Goal: Task Accomplishment & Management: Manage account settings

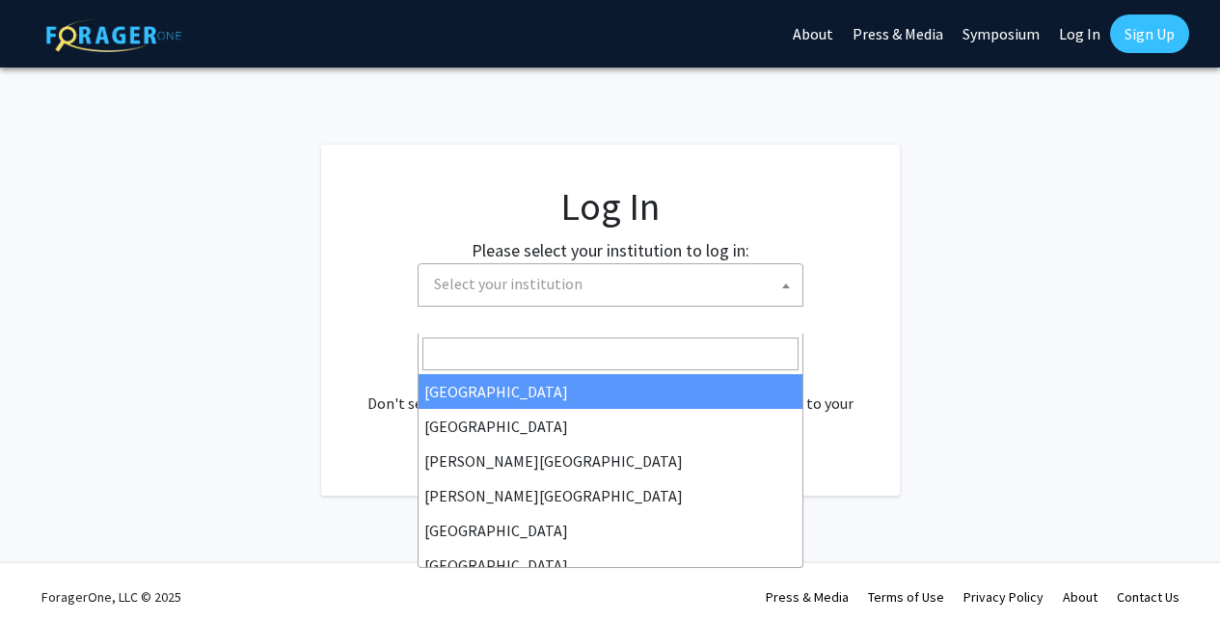
click at [789, 307] on span at bounding box center [785, 285] width 19 height 42
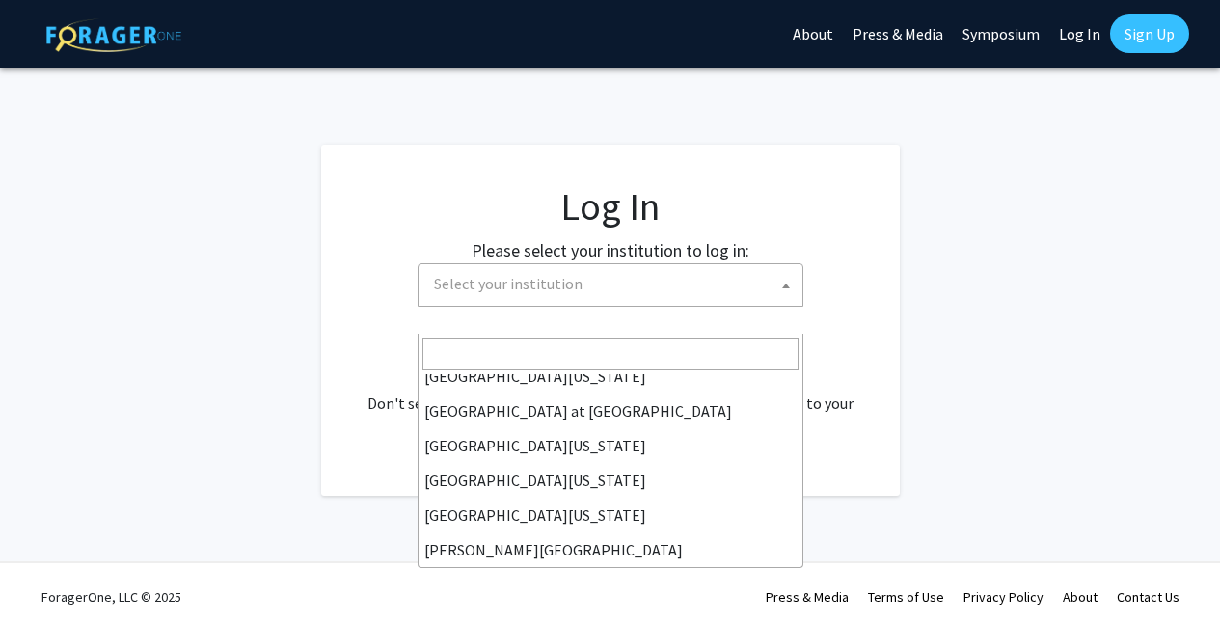
scroll to position [942, 0]
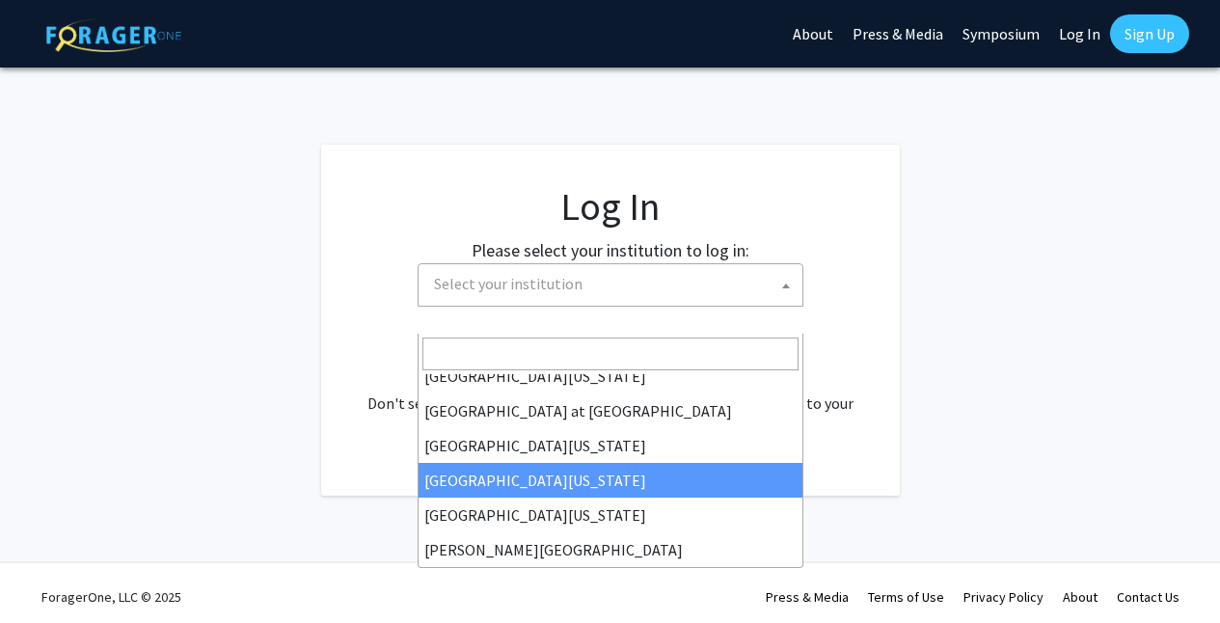
select select "31"
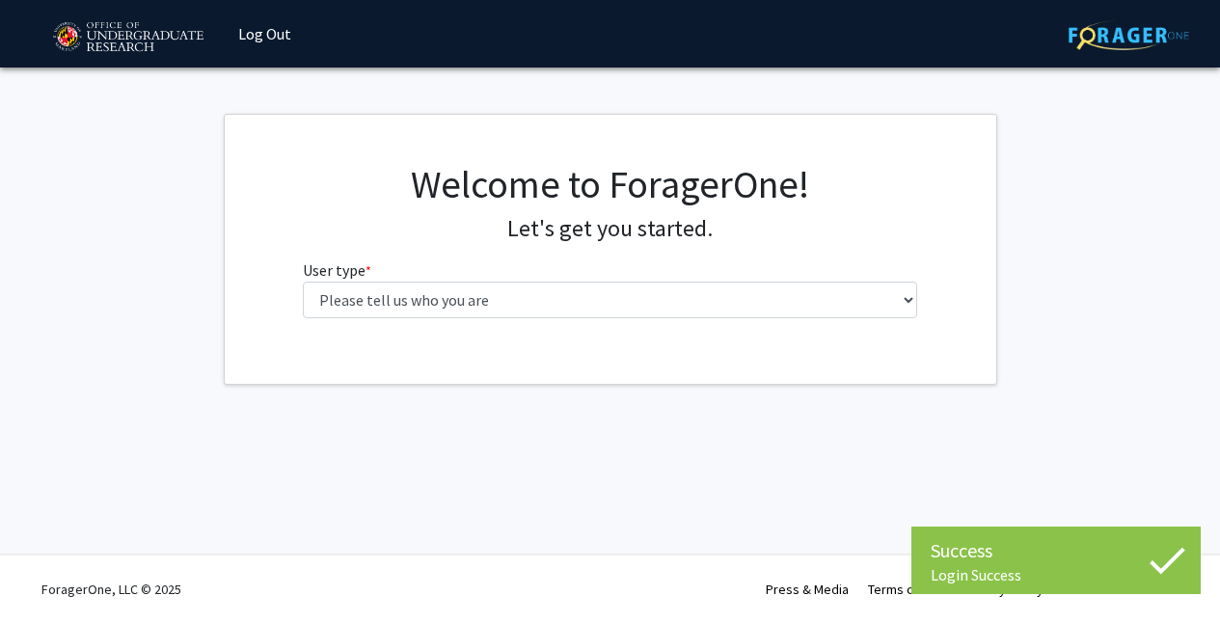
scroll to position [9, 0]
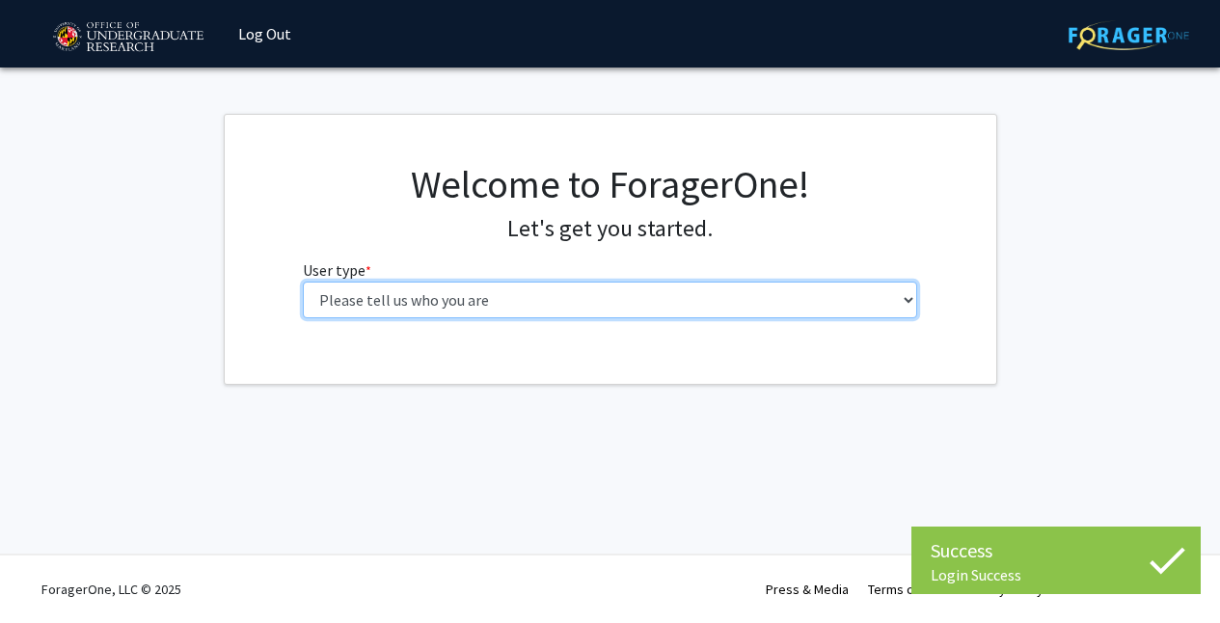
click at [904, 318] on select "Please tell us who you are Undergraduate Student Master's Student Doctoral Cand…" at bounding box center [610, 300] width 614 height 37
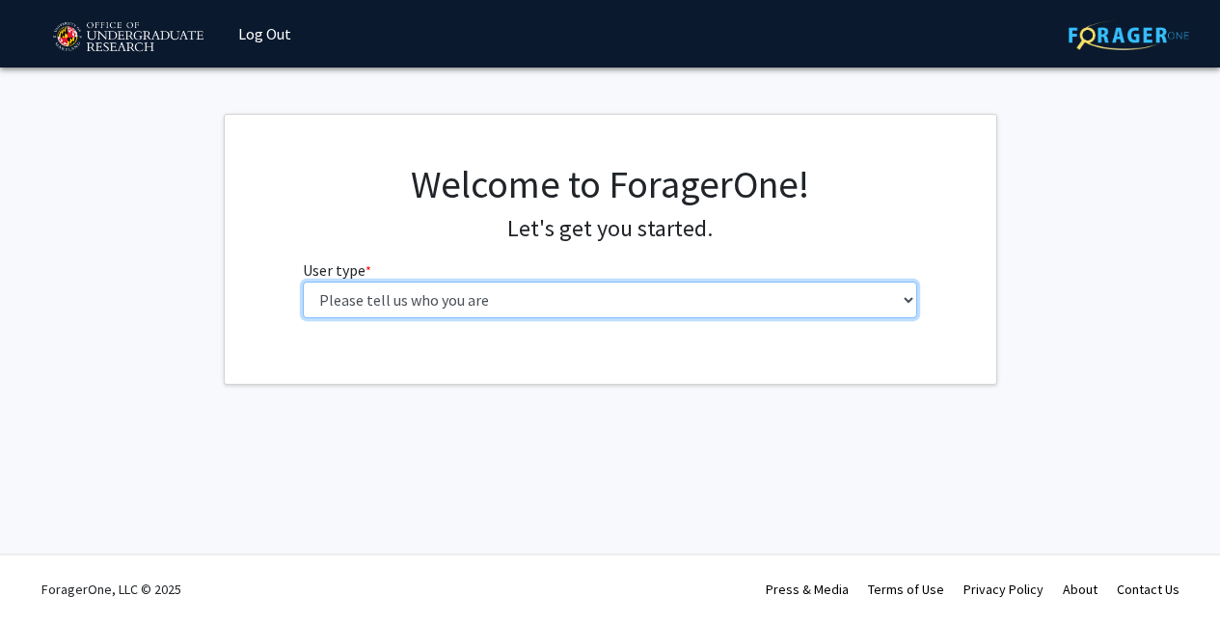
select select "5: faculty"
click at [303, 318] on select "Please tell us who you are Undergraduate Student Master's Student Doctoral Cand…" at bounding box center [610, 300] width 614 height 37
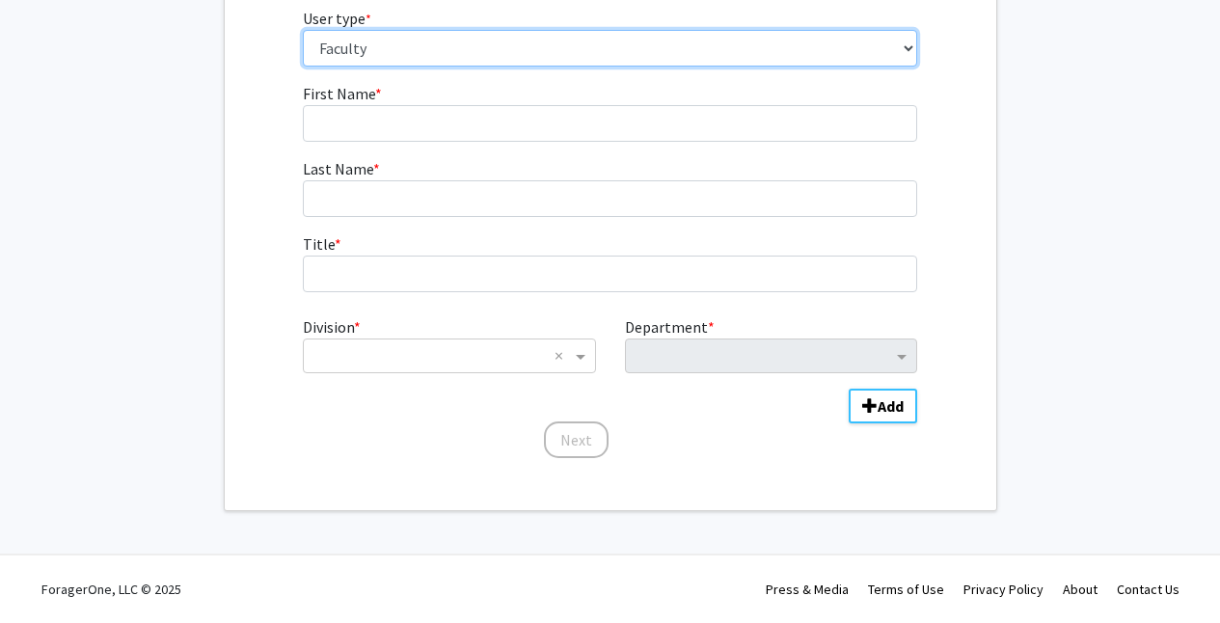
scroll to position [303, 0]
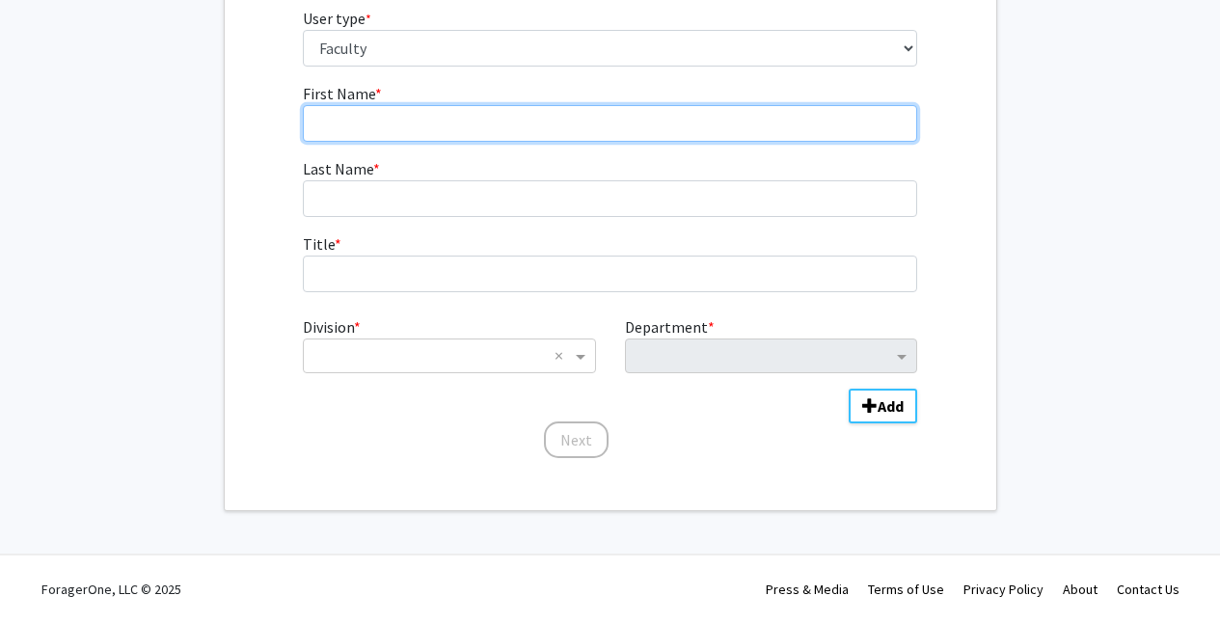
click at [356, 142] on input "First Name * required" at bounding box center [610, 123] width 614 height 37
type input "[PERSON_NAME]"
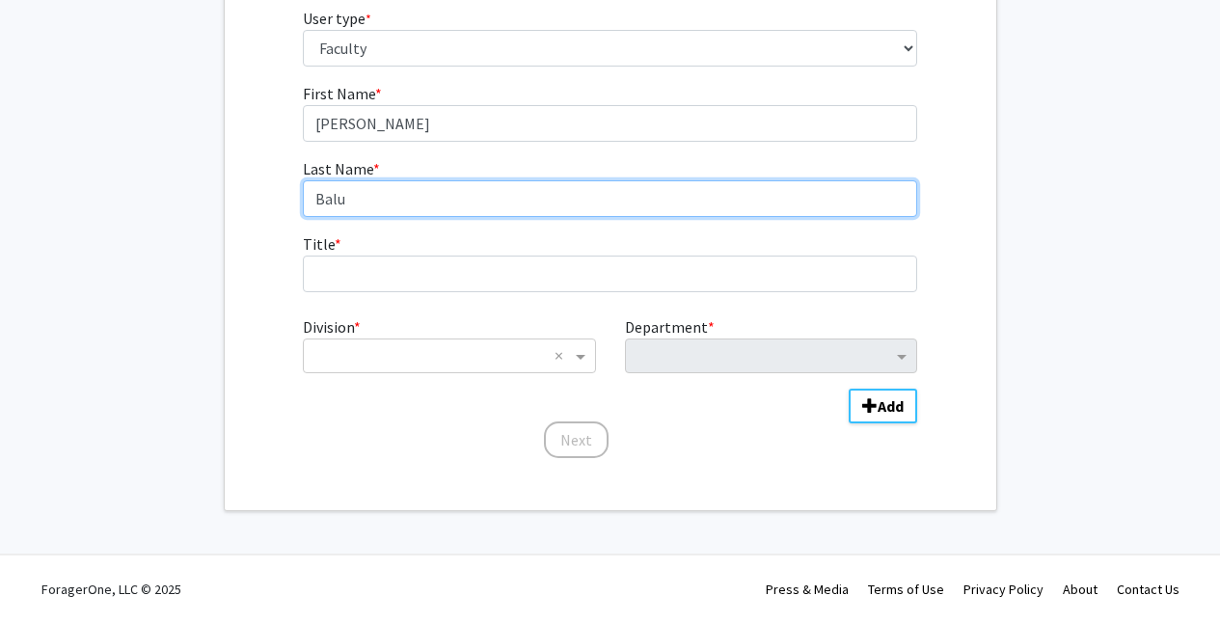
type input "Balu"
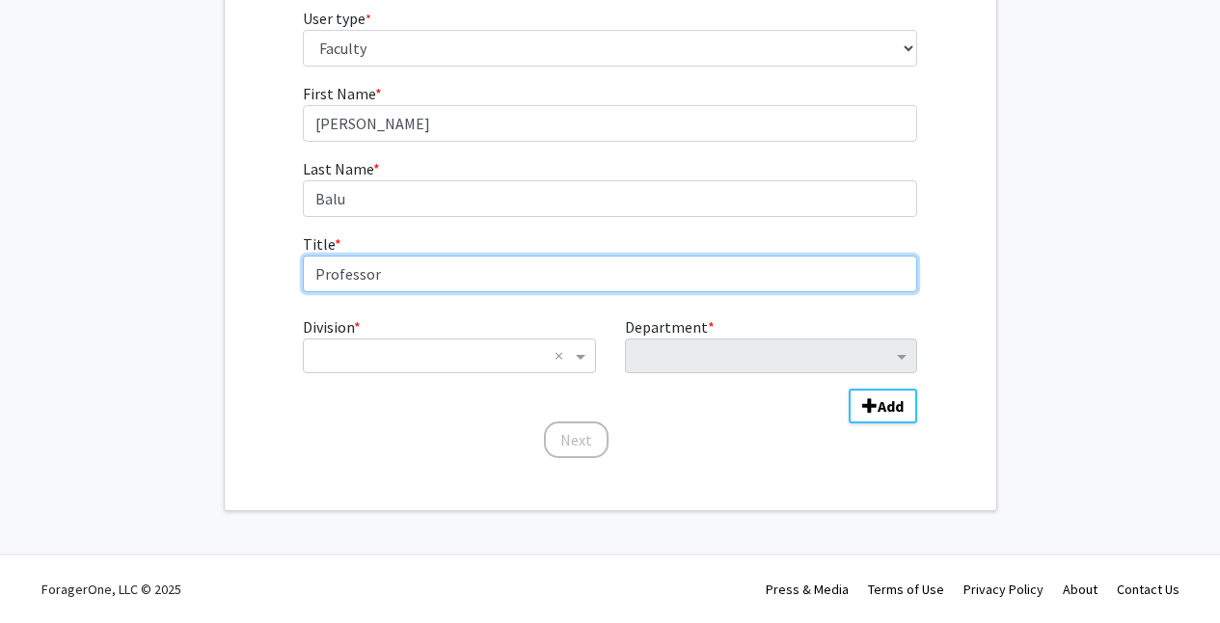
scroll to position [541, 0]
type input "Professor"
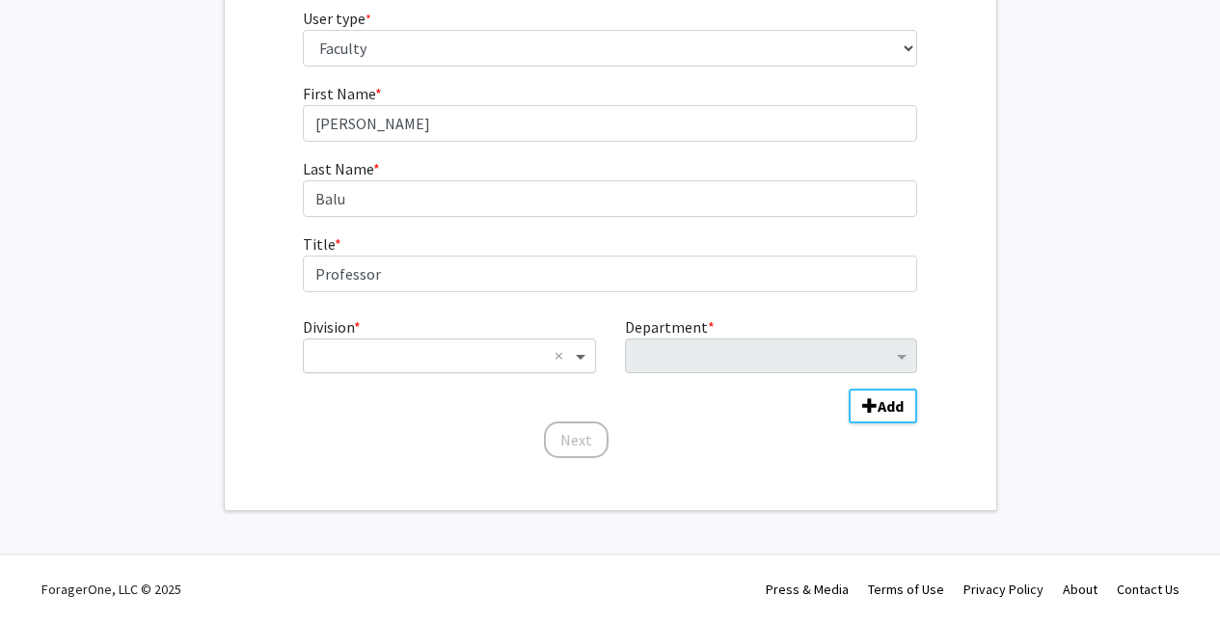
scroll to position [5, 0]
click at [578, 344] on span "Division" at bounding box center [583, 355] width 24 height 23
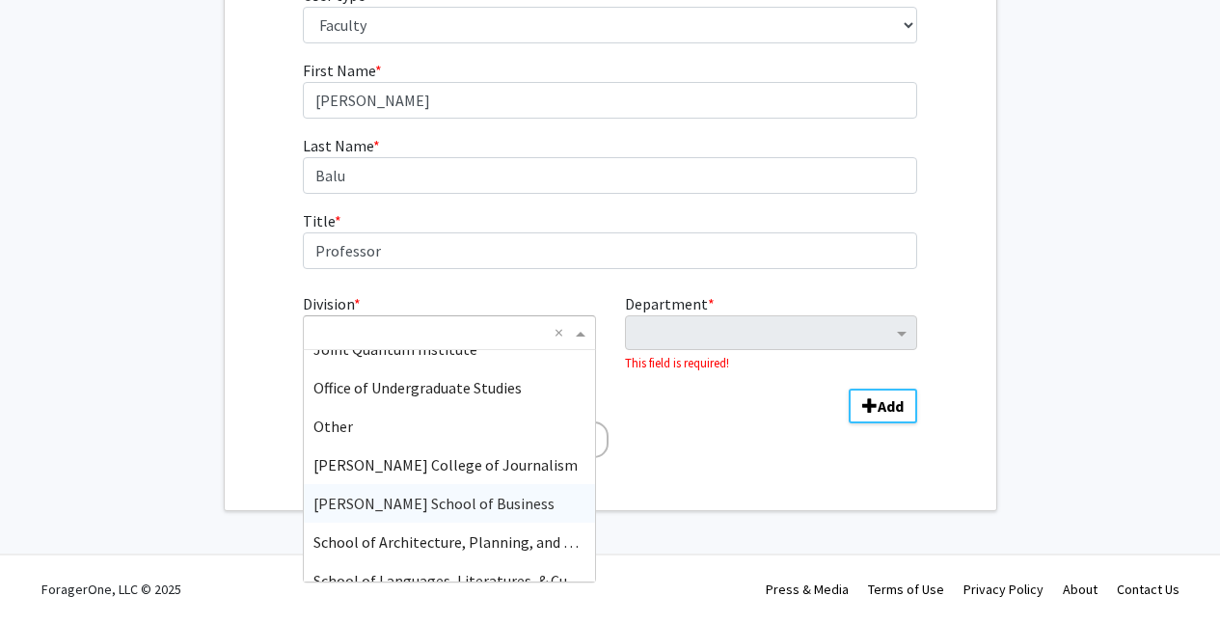
scroll to position [0, 0]
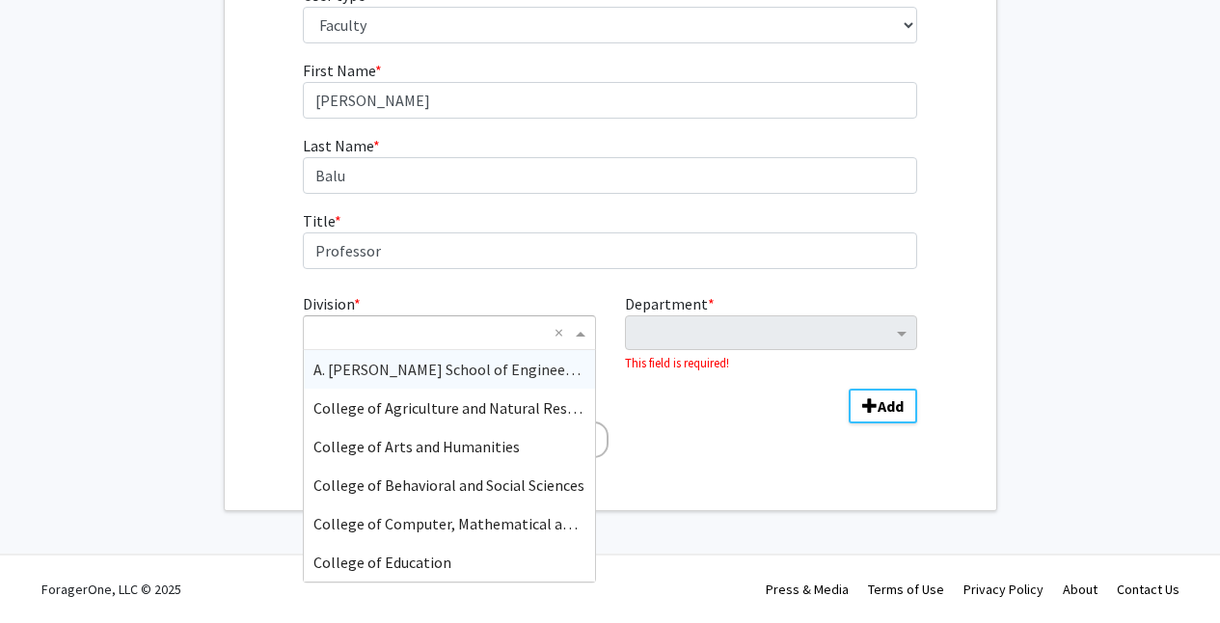
click at [449, 360] on span "A. [PERSON_NAME] School of Engineering" at bounding box center [452, 369] width 279 height 19
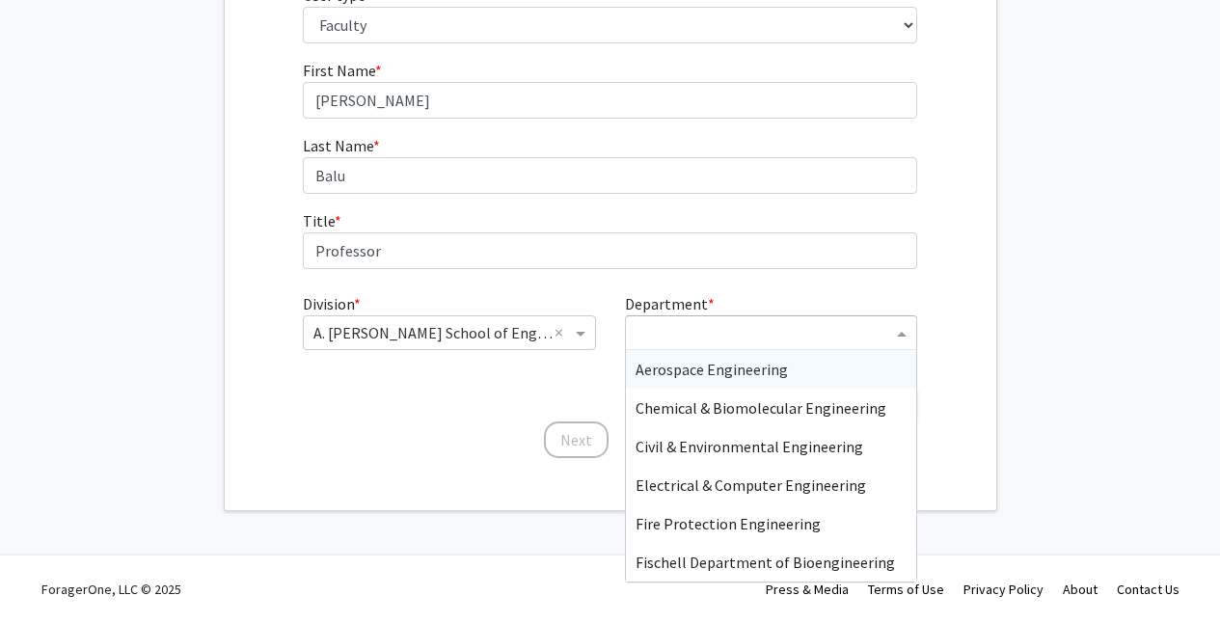
click at [902, 321] on span "Department" at bounding box center [904, 332] width 24 height 23
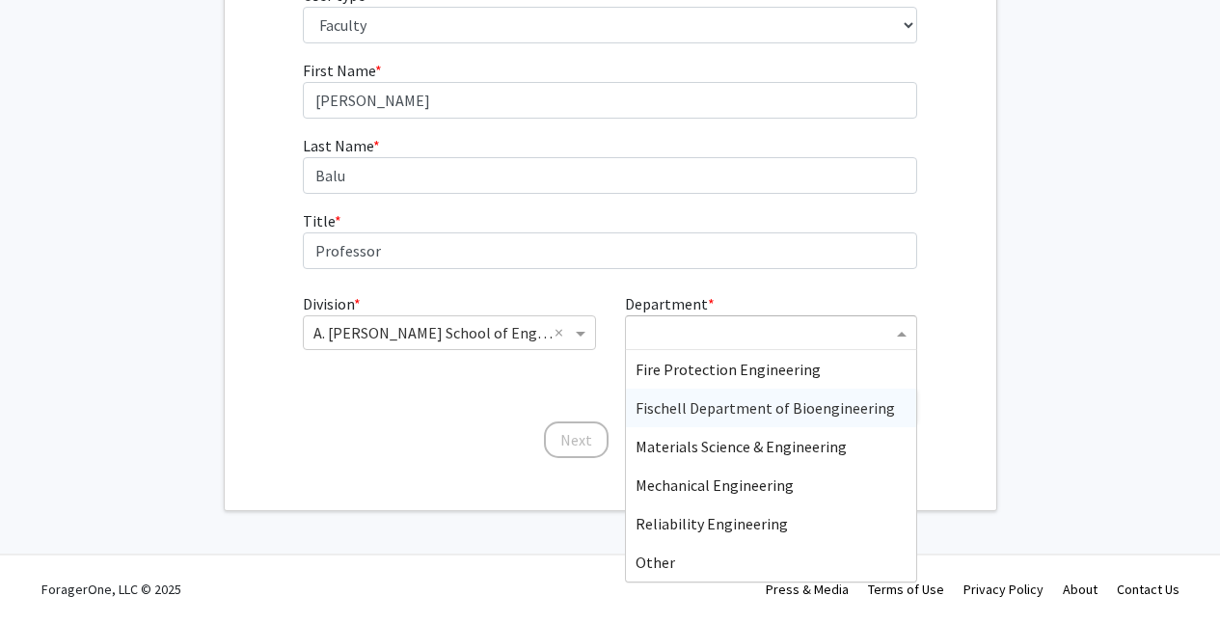
scroll to position [270, 0]
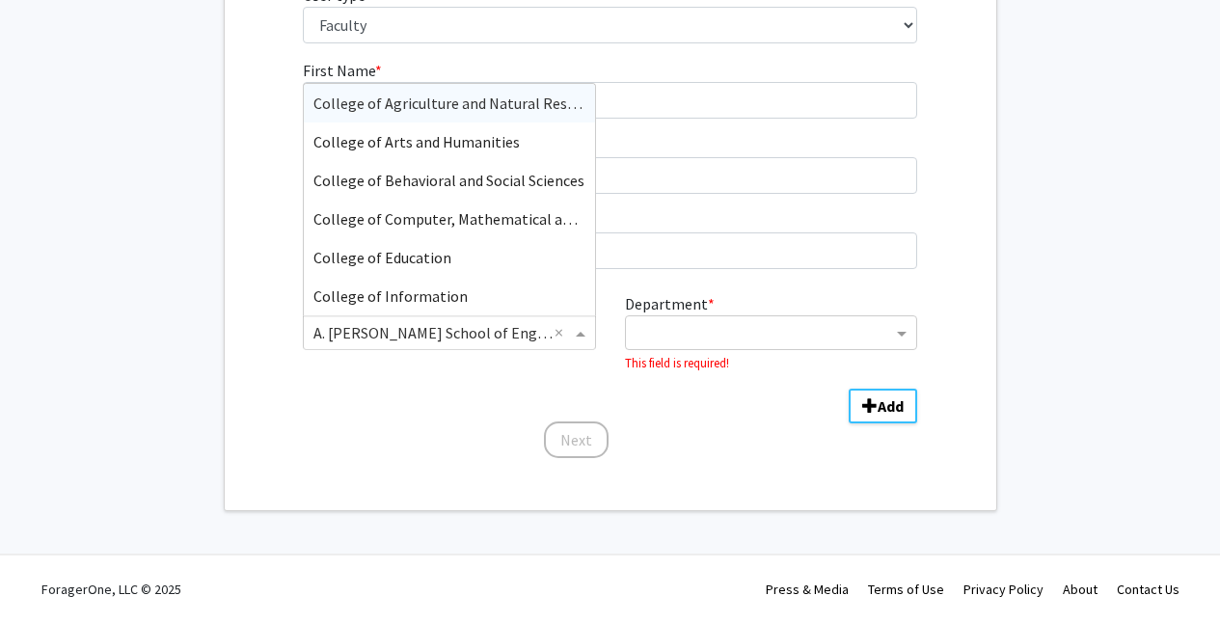
click at [582, 344] on span "Division" at bounding box center [583, 332] width 24 height 23
click at [488, 151] on span "College of Arts and Humanities" at bounding box center [416, 141] width 206 height 19
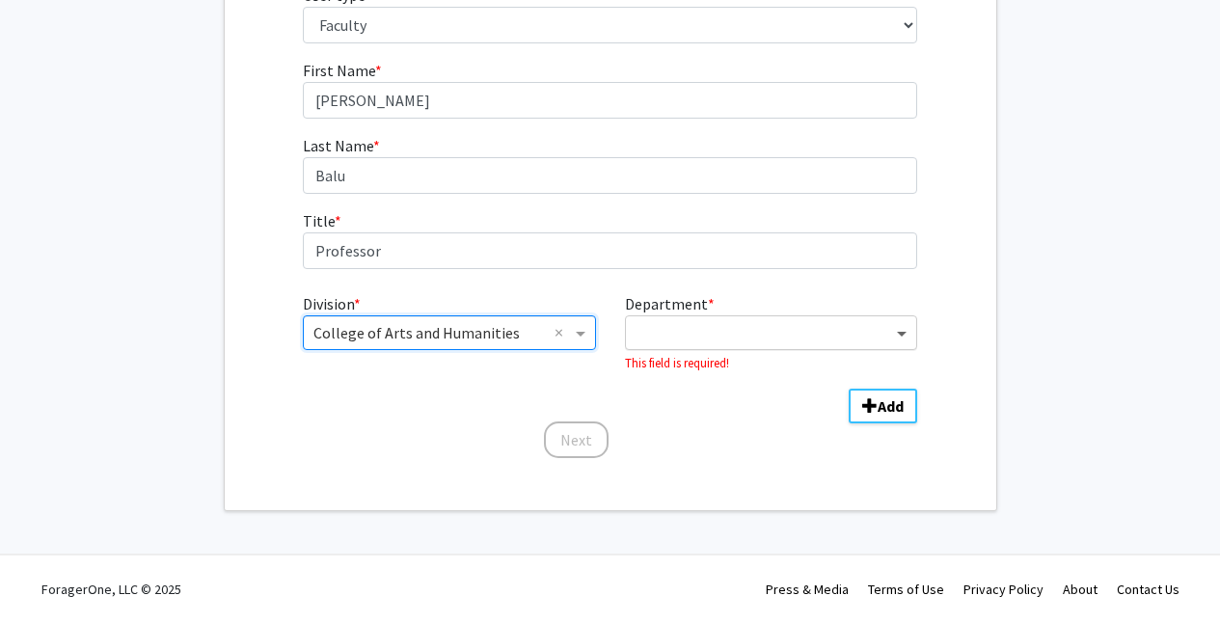
click at [901, 344] on span "Department" at bounding box center [904, 332] width 24 height 23
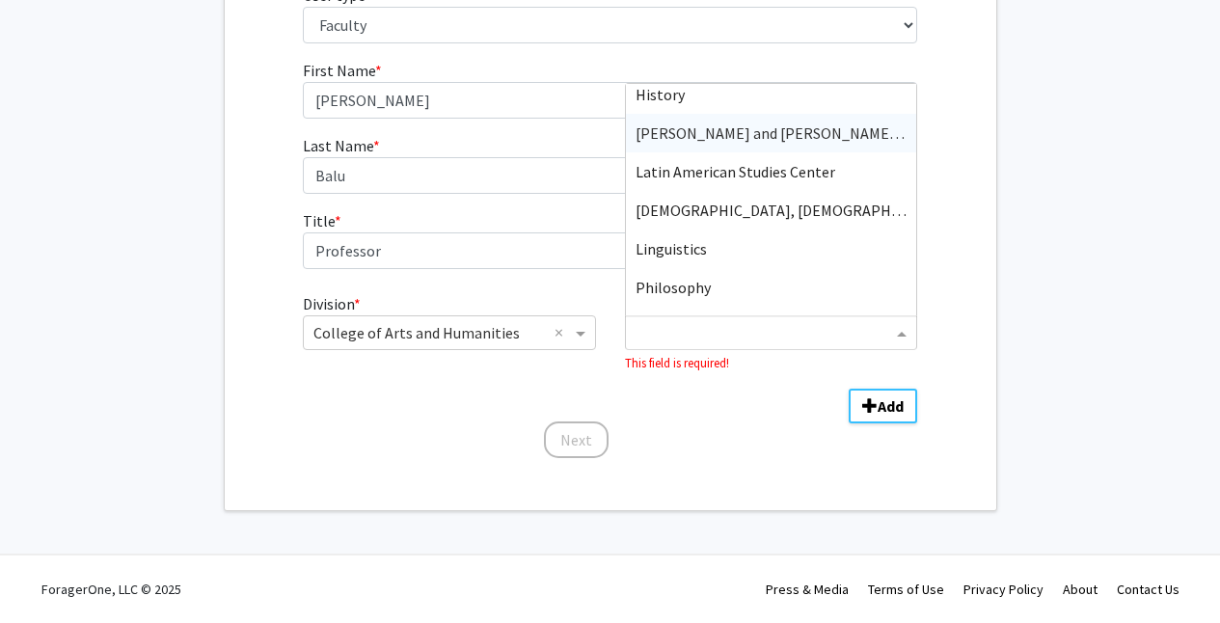
scroll to position [0, 0]
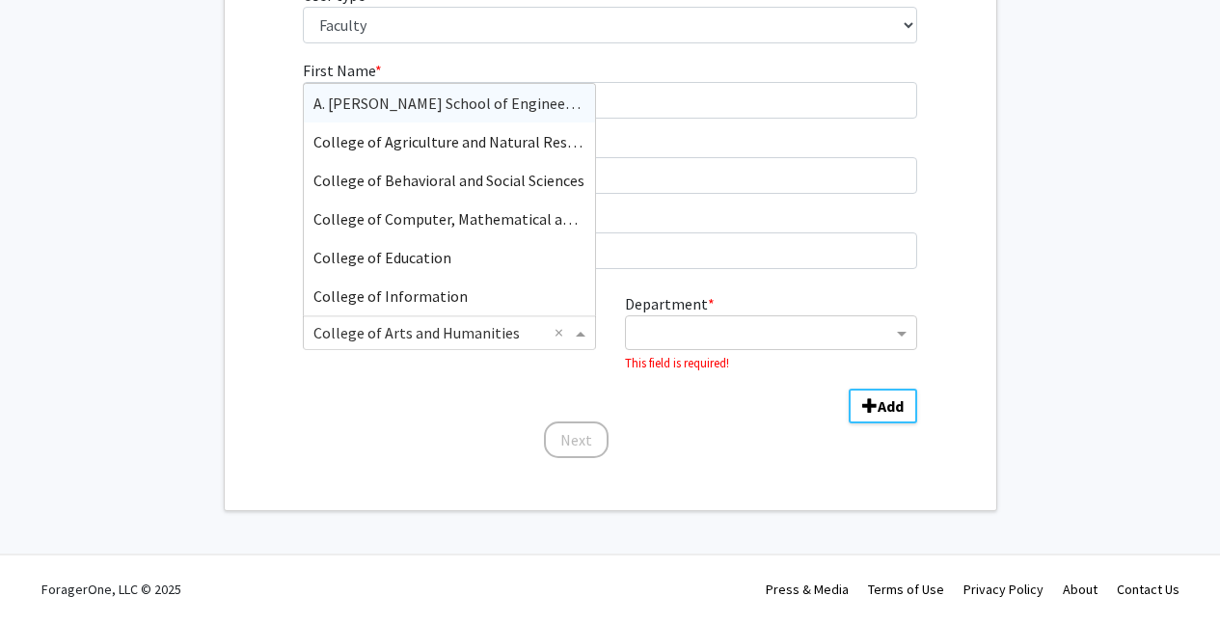
click at [578, 344] on span "Division" at bounding box center [583, 332] width 24 height 23
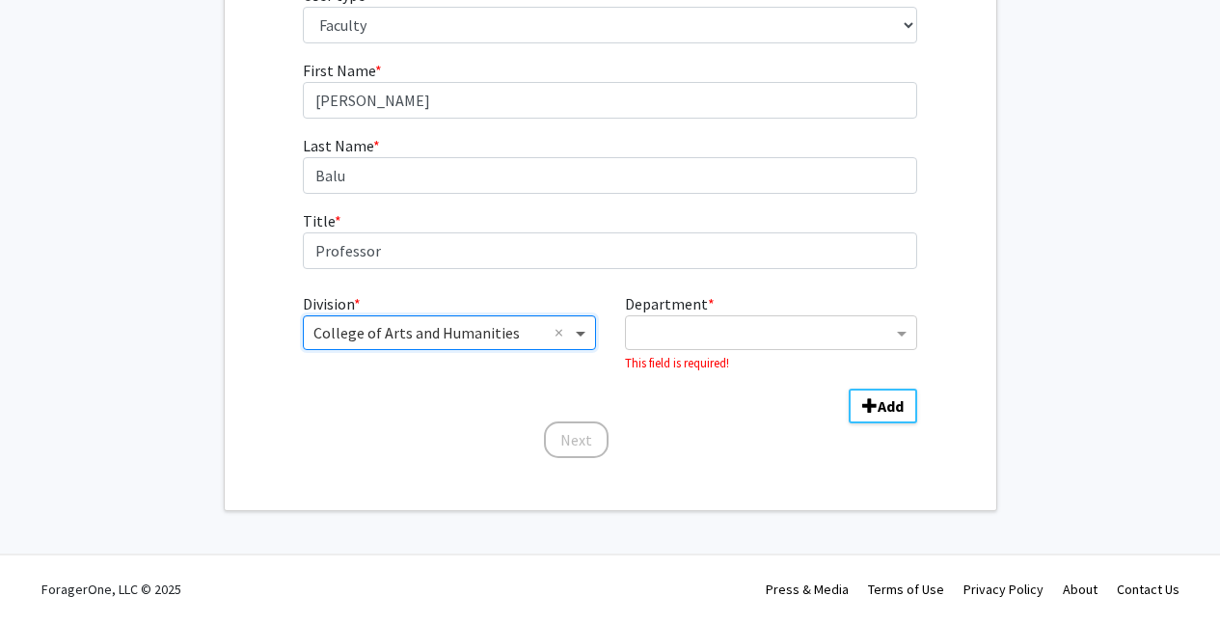
click at [579, 344] on span "Division" at bounding box center [583, 332] width 24 height 23
click at [581, 344] on span "Division" at bounding box center [583, 332] width 24 height 23
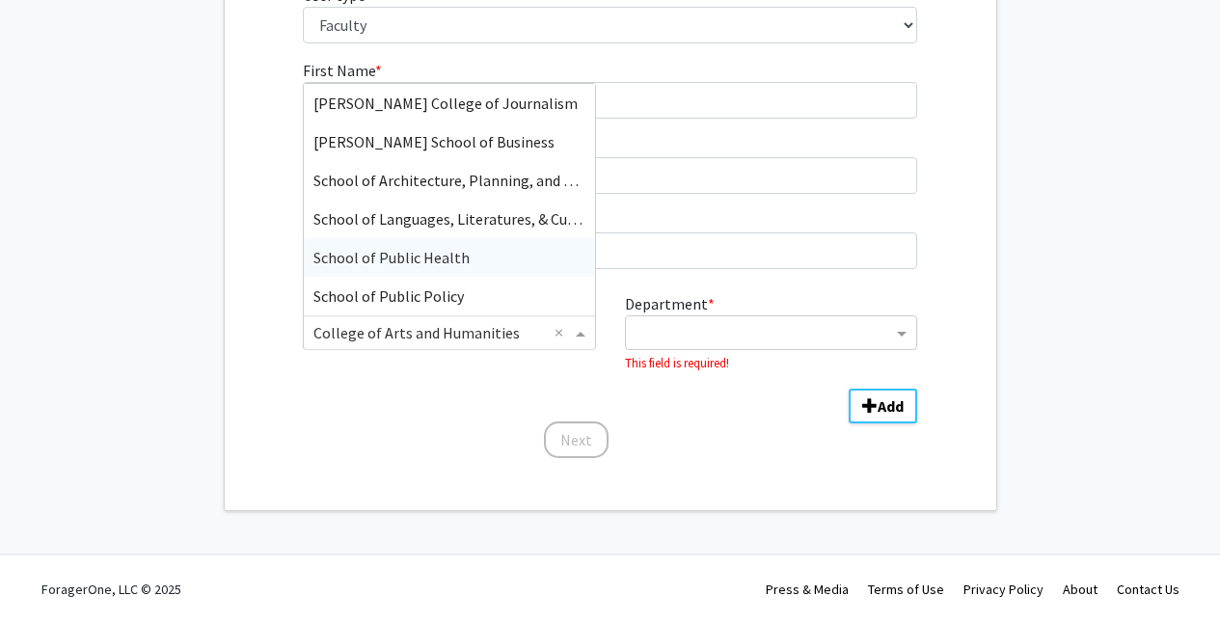
scroll to position [490, 0]
click at [458, 344] on input "Division" at bounding box center [429, 332] width 232 height 23
click at [419, 344] on input "Division" at bounding box center [429, 332] width 232 height 23
click at [368, 344] on input "Division" at bounding box center [429, 332] width 232 height 23
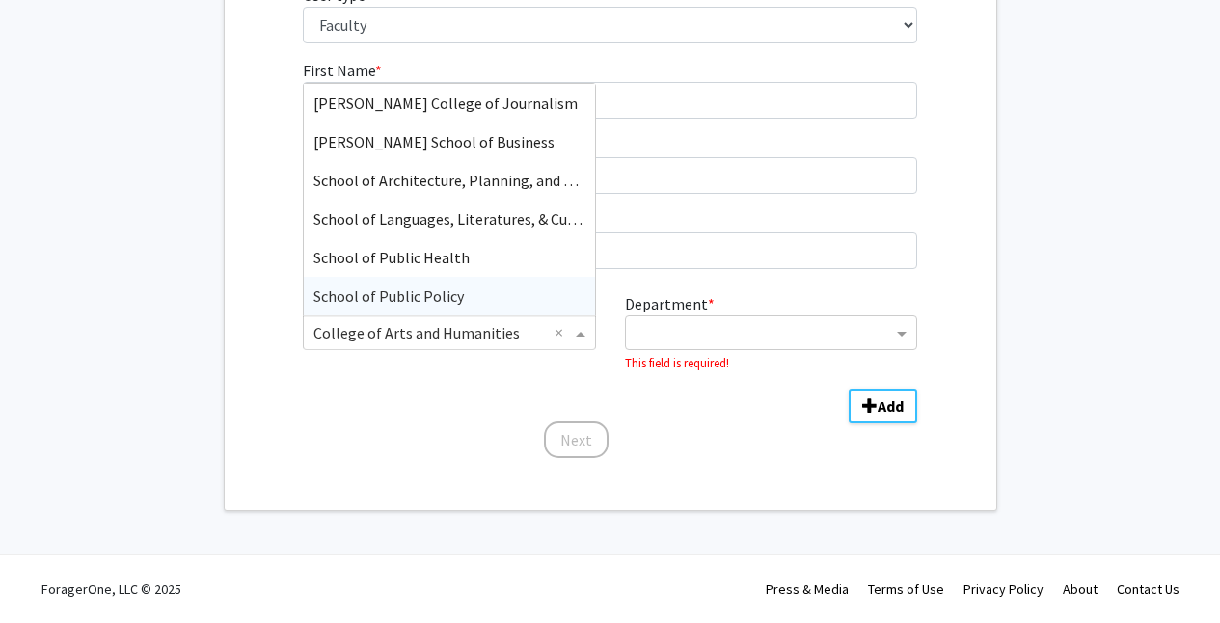
click at [368, 344] on input "Division" at bounding box center [429, 332] width 232 height 23
click at [481, 113] on span "A. [PERSON_NAME] School of Engineering" at bounding box center [452, 103] width 279 height 19
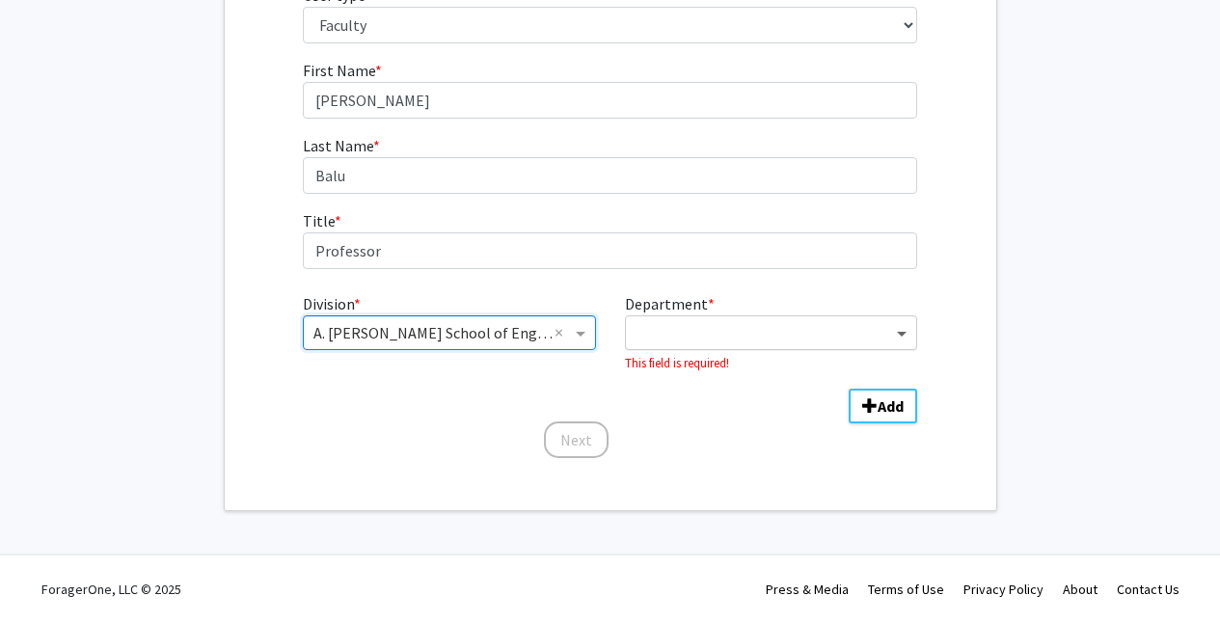
click at [901, 344] on span "Department" at bounding box center [904, 332] width 24 height 23
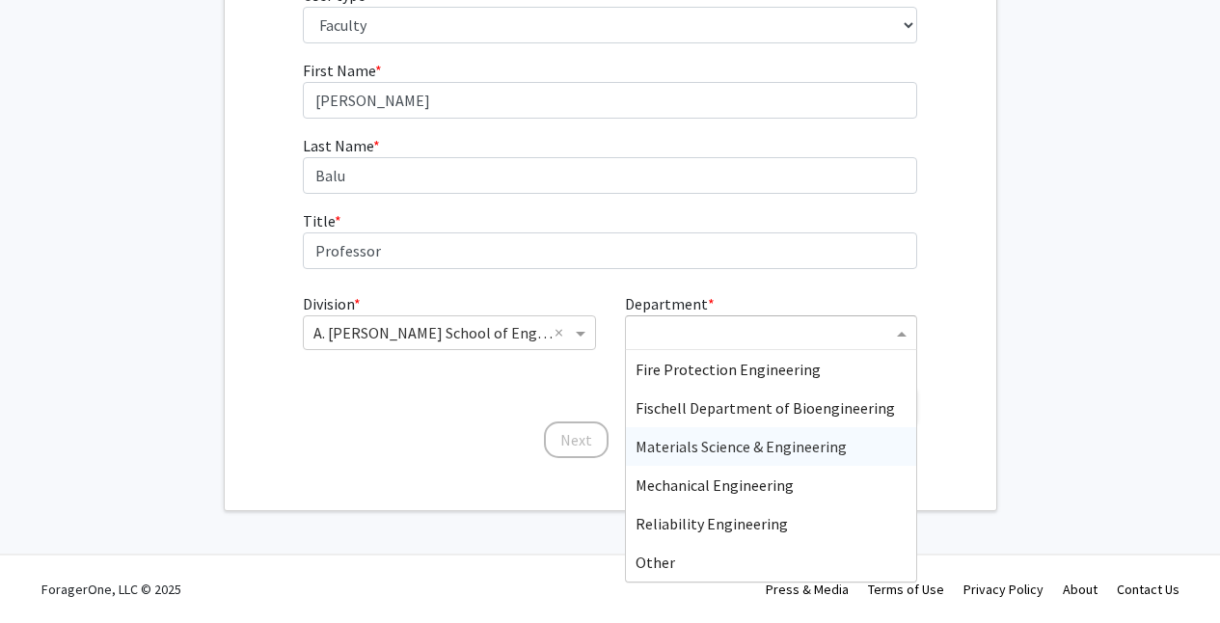
scroll to position [501, 0]
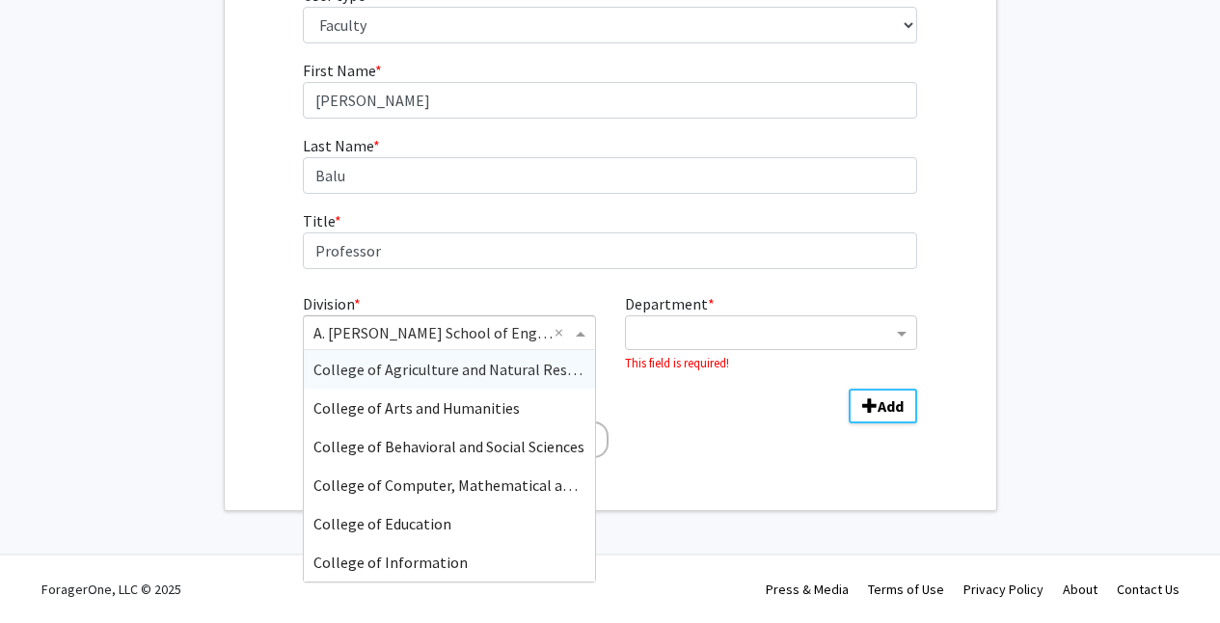
click at [580, 336] on span "Division" at bounding box center [583, 332] width 24 height 23
click at [478, 417] on span "College of Arts and Humanities" at bounding box center [416, 407] width 206 height 19
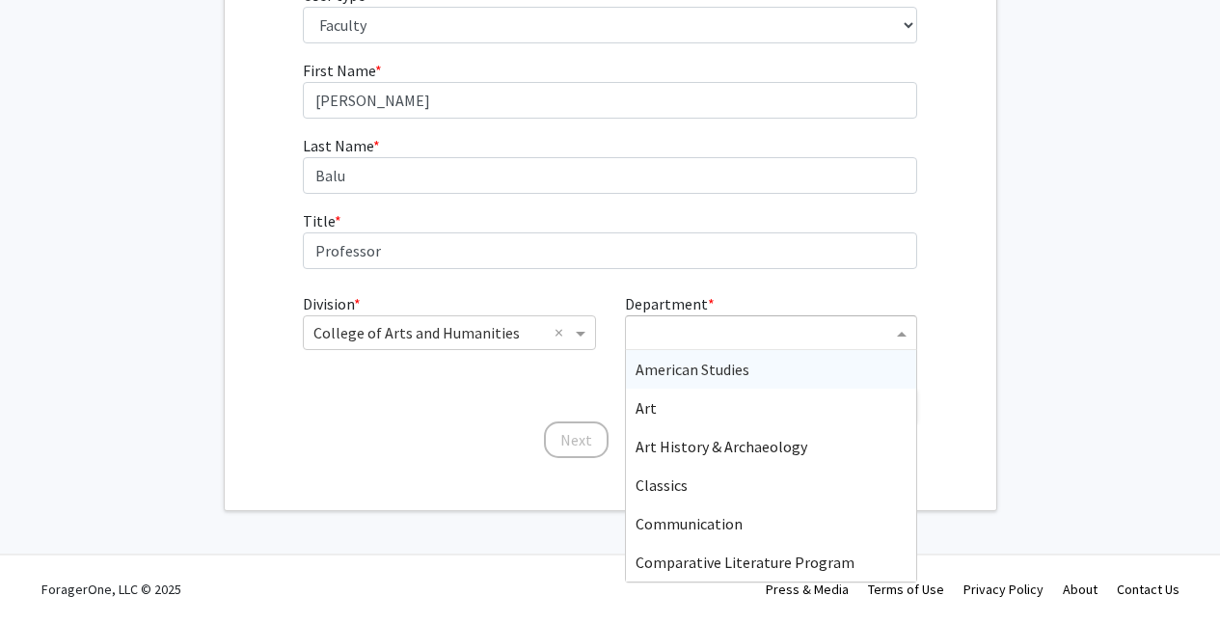
click at [897, 344] on span "Department" at bounding box center [904, 332] width 24 height 23
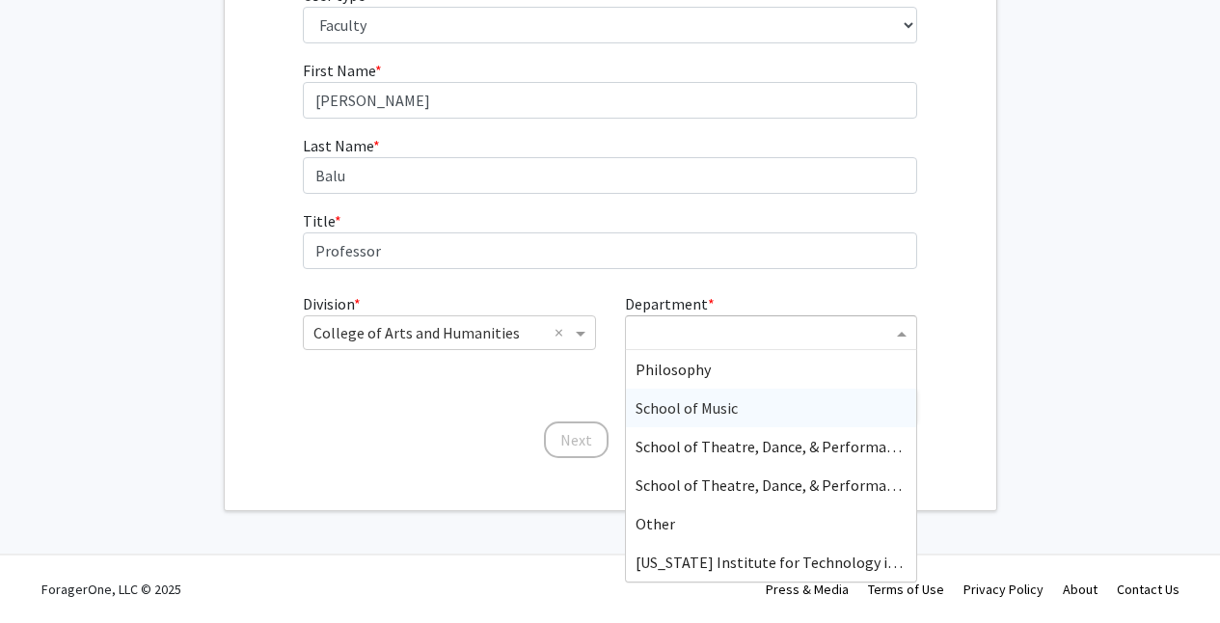
scroll to position [721, 0]
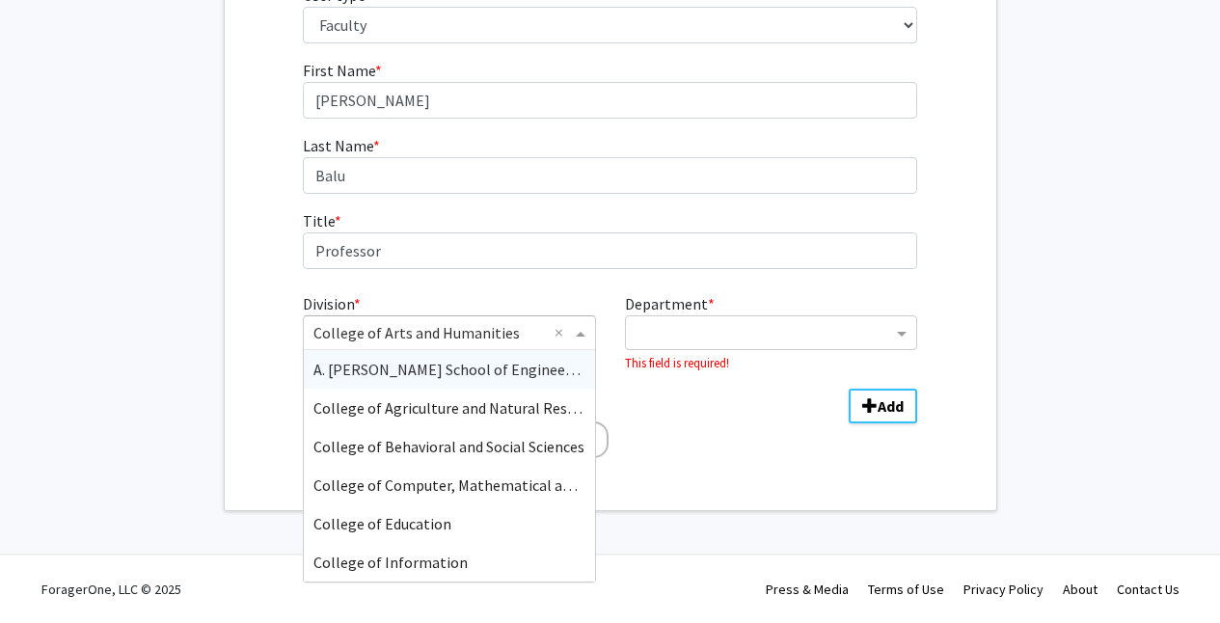
click at [577, 339] on span "Division" at bounding box center [583, 332] width 24 height 23
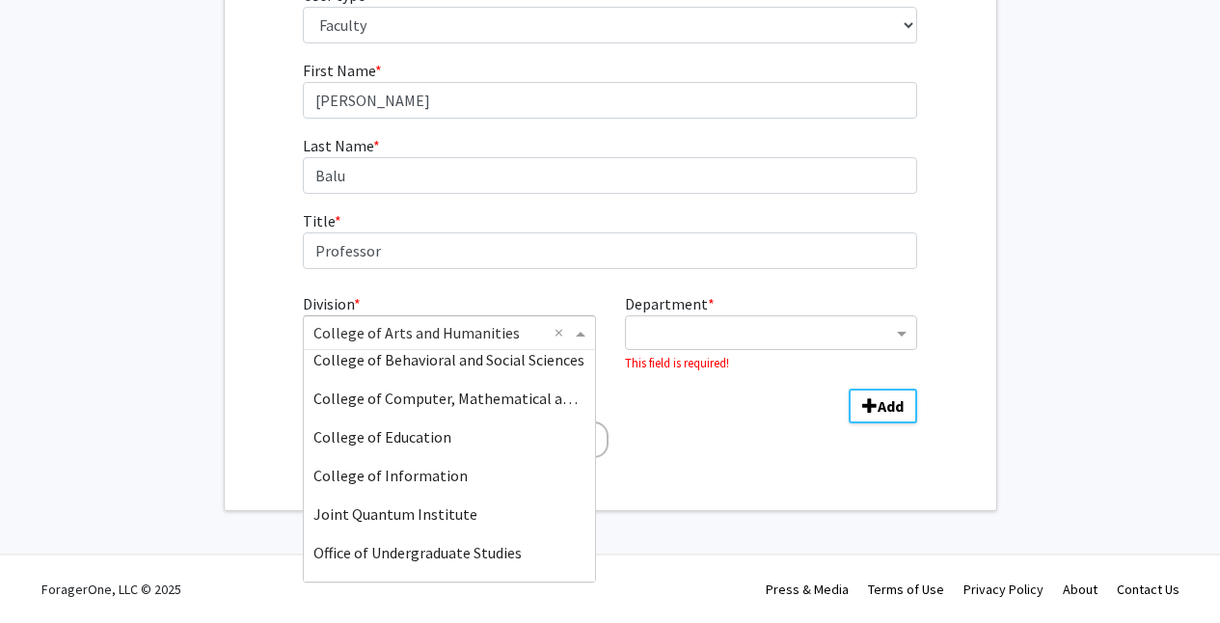
scroll to position [93, 0]
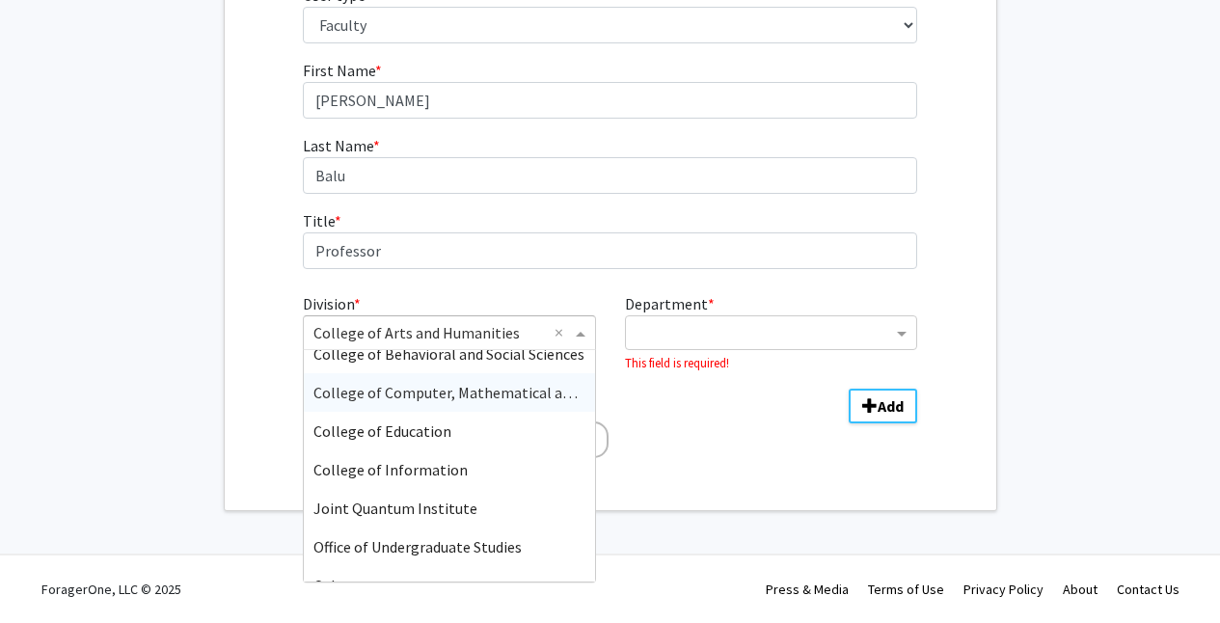
click at [500, 402] on span "College of Computer, Mathematical and Natural Sciences" at bounding box center [502, 392] width 378 height 19
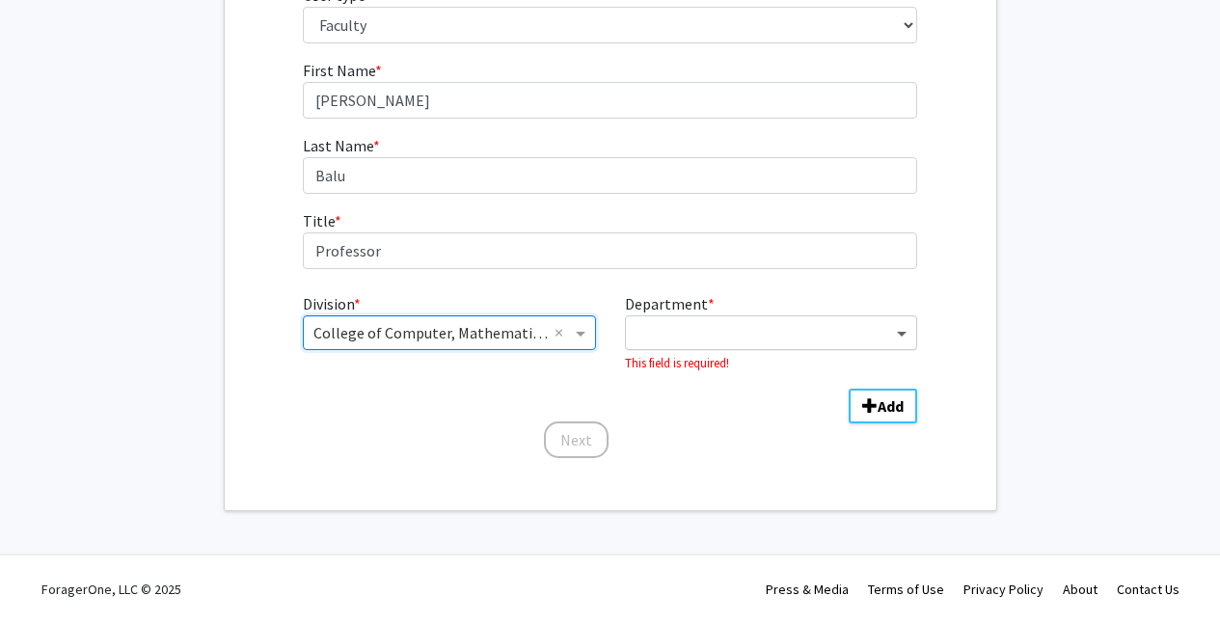
click at [897, 344] on span "Department" at bounding box center [904, 332] width 24 height 23
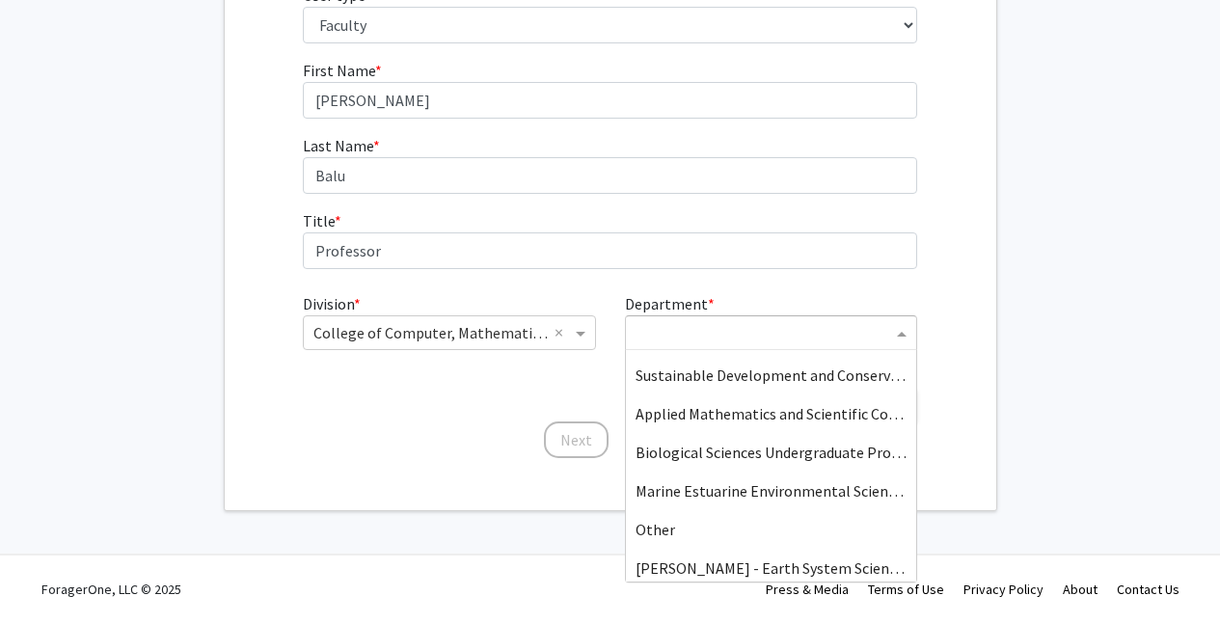
scroll to position [540, 0]
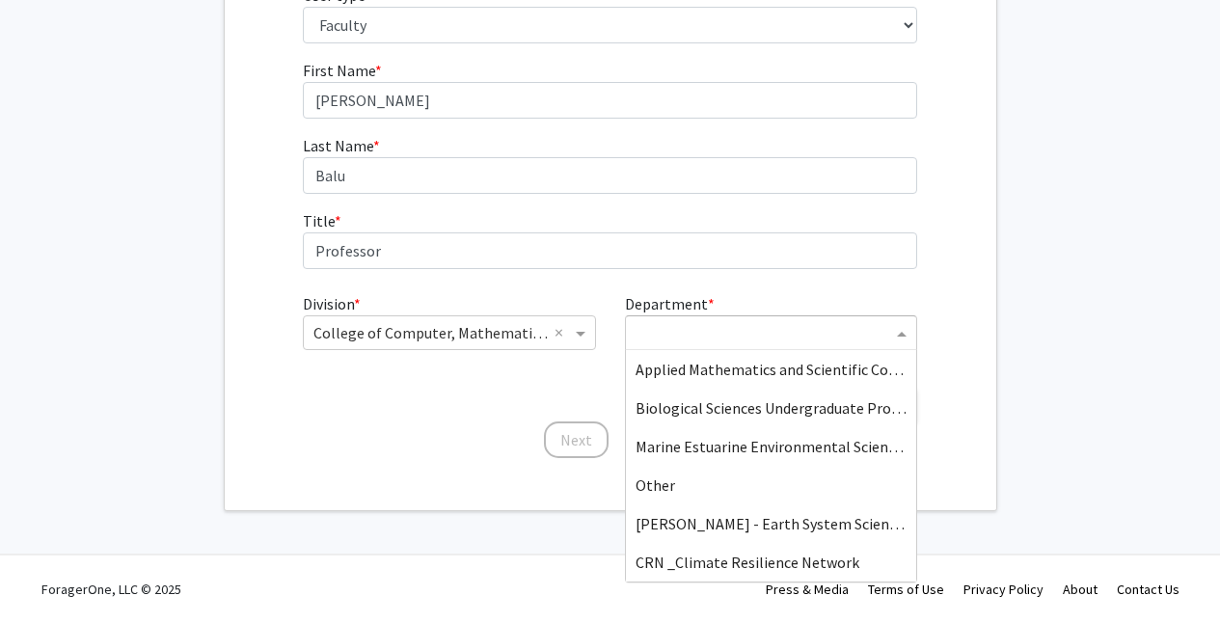
click at [685, 263] on span "Physics" at bounding box center [659, 253] width 49 height 19
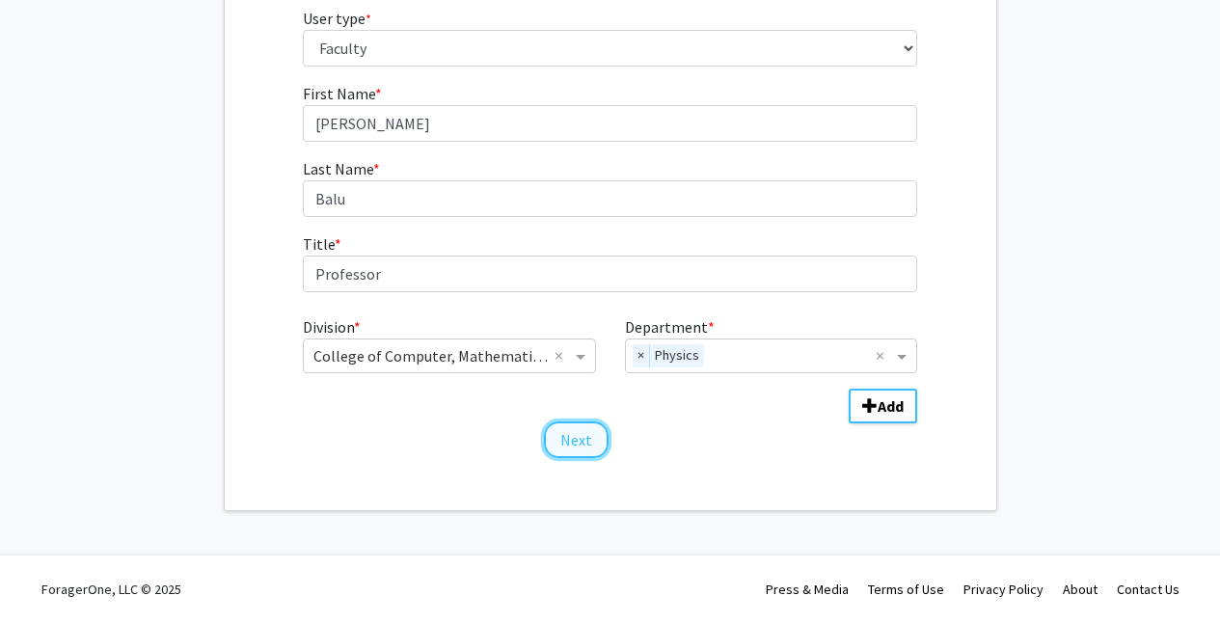
click at [551, 458] on button "Next" at bounding box center [576, 439] width 65 height 37
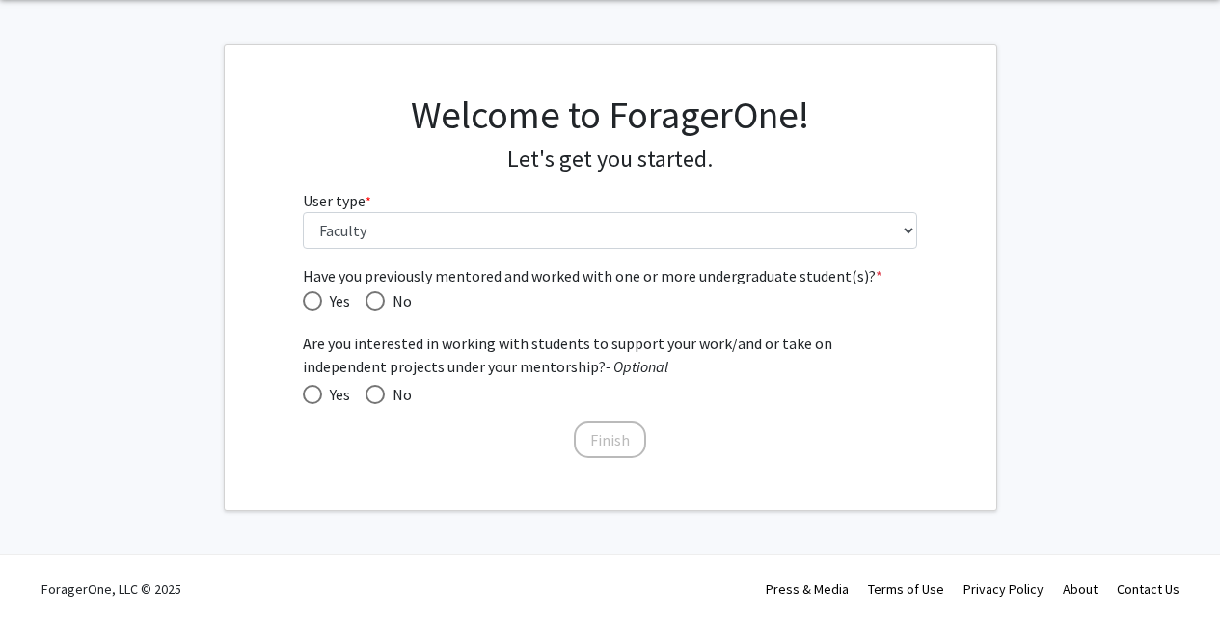
scroll to position [307, 0]
click at [314, 291] on span "Have you previously mentored and worked with one or more undergraduate student(…" at bounding box center [312, 300] width 19 height 19
click at [314, 291] on input "Yes" at bounding box center [312, 300] width 19 height 19
radio input "true"
click at [315, 396] on span at bounding box center [312, 394] width 19 height 19
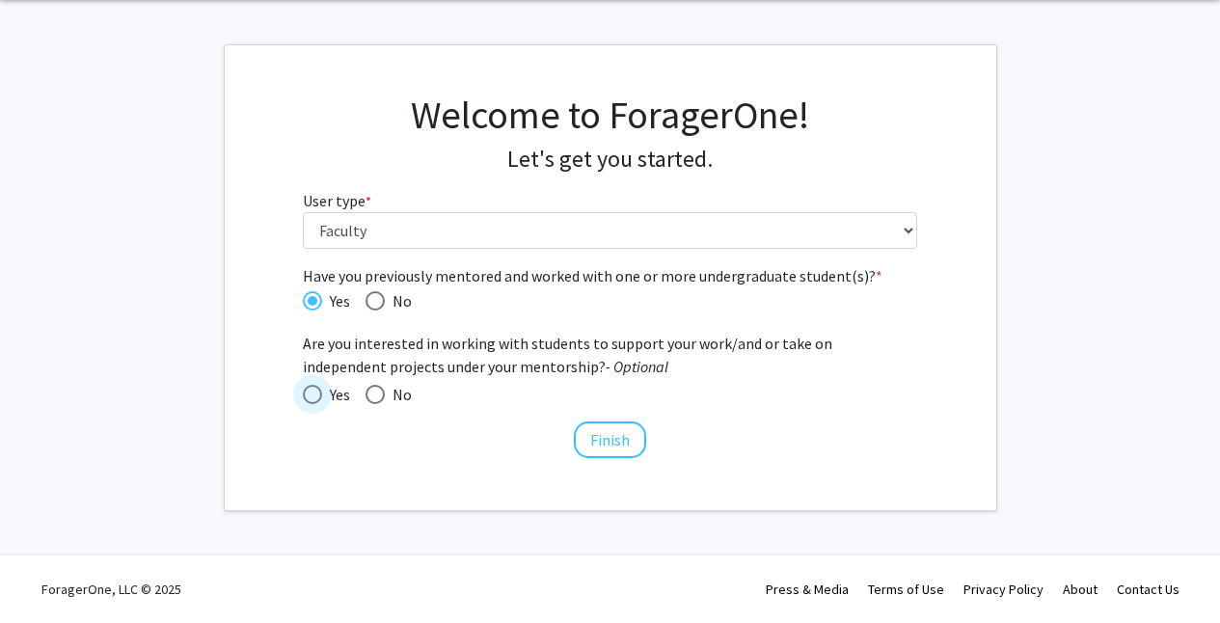
click at [315, 396] on input "Yes" at bounding box center [312, 394] width 19 height 19
radio input "true"
click at [597, 458] on button "Finish" at bounding box center [610, 439] width 72 height 37
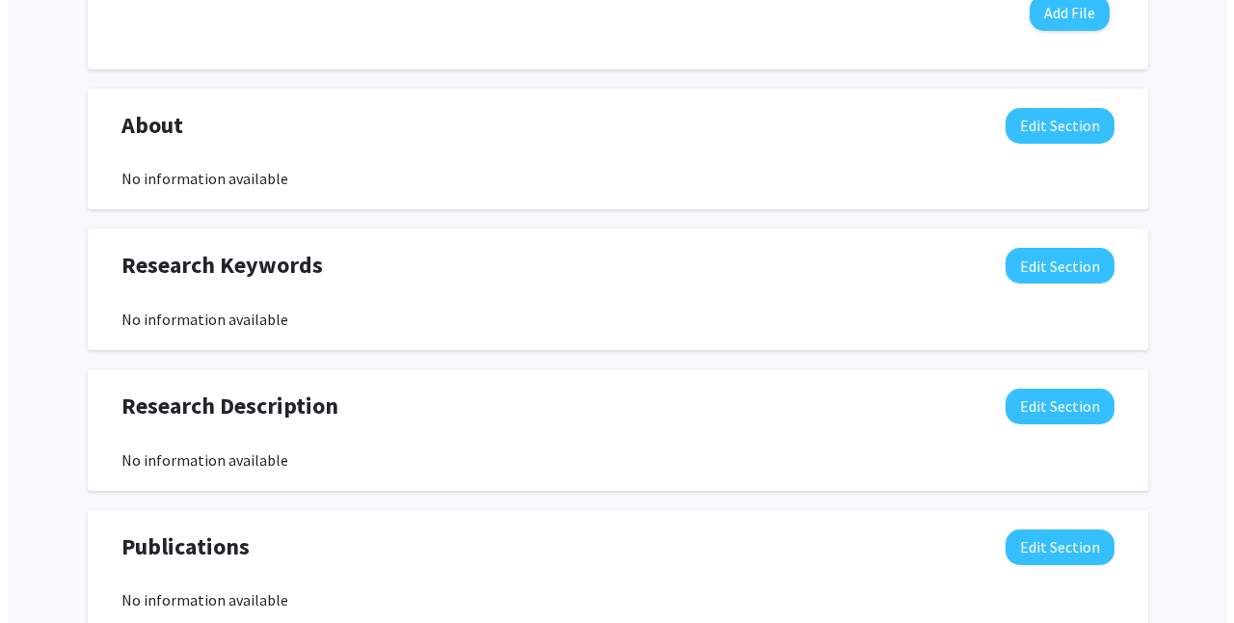
scroll to position [727, 0]
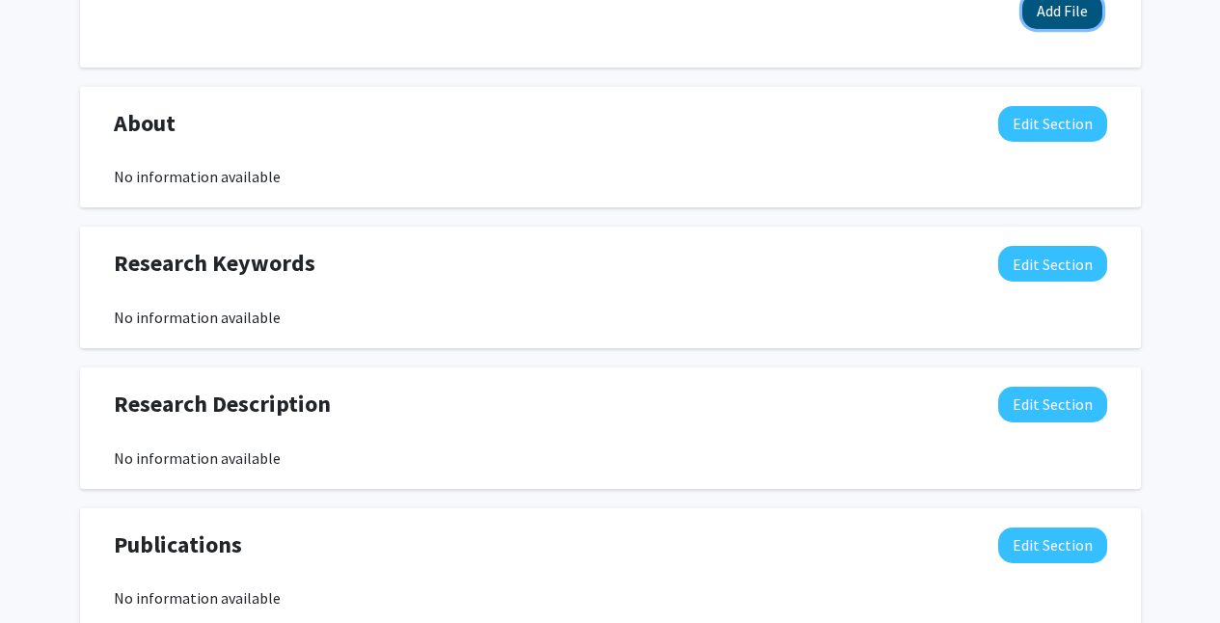
click at [1022, 29] on button "Add File" at bounding box center [1062, 11] width 80 height 36
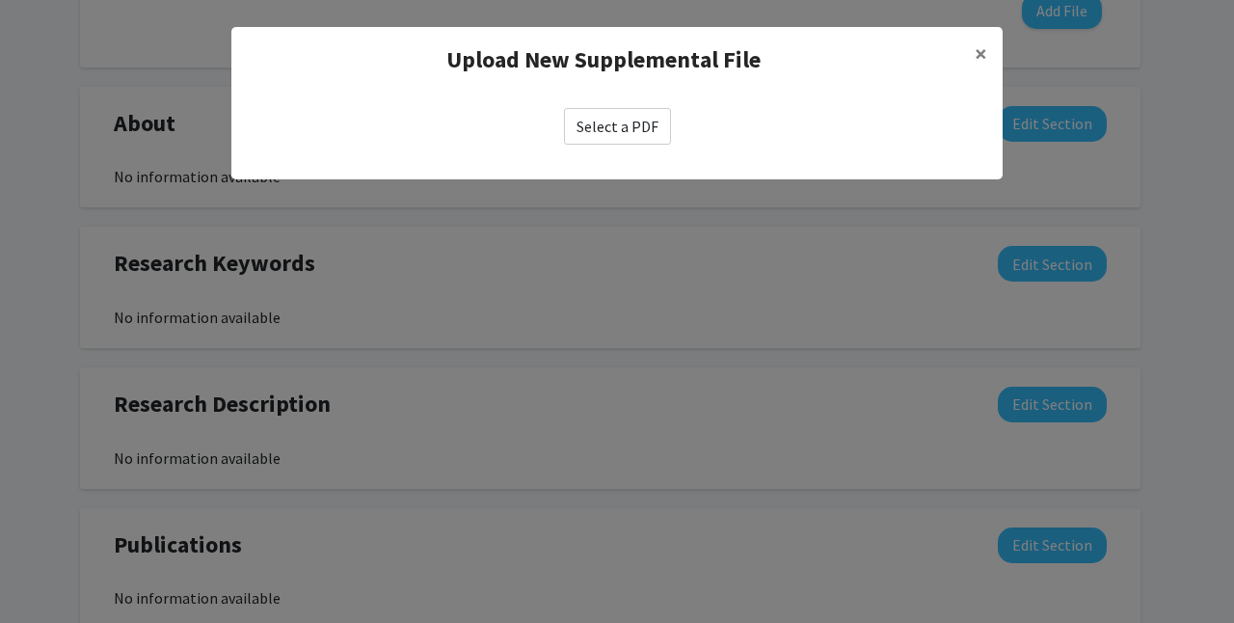
click at [615, 145] on label "Select a PDF" at bounding box center [617, 126] width 107 height 37
click at [0, 0] on input "Select a PDF" at bounding box center [0, 0] width 0 height 0
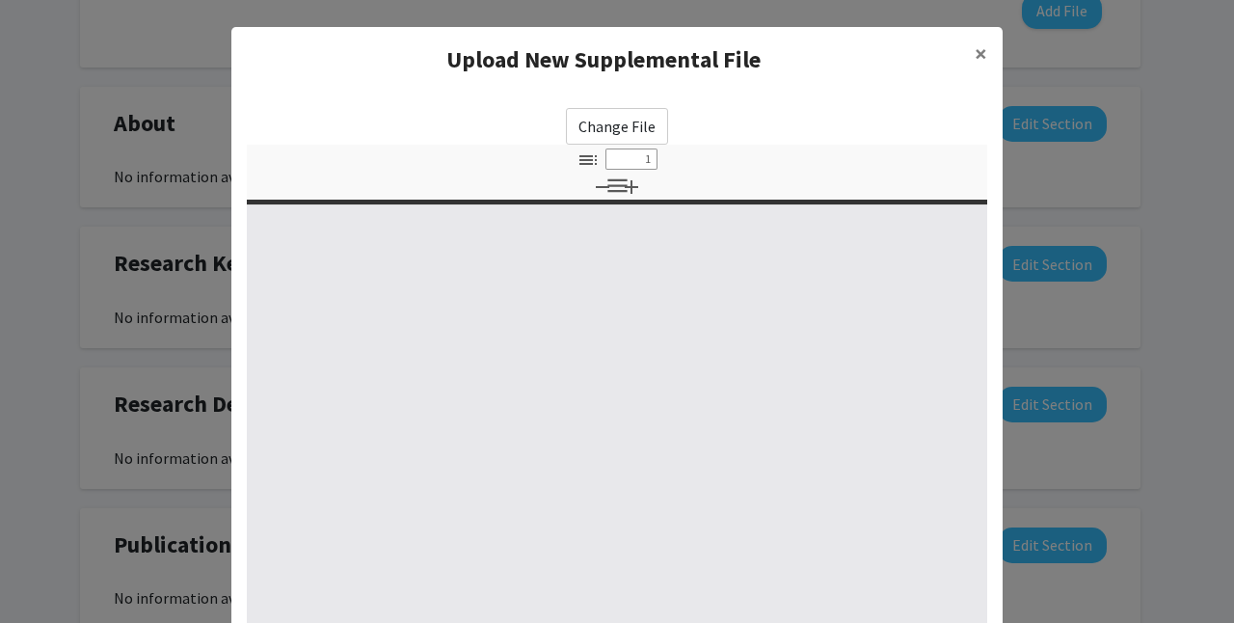
select select "custom"
type input "0"
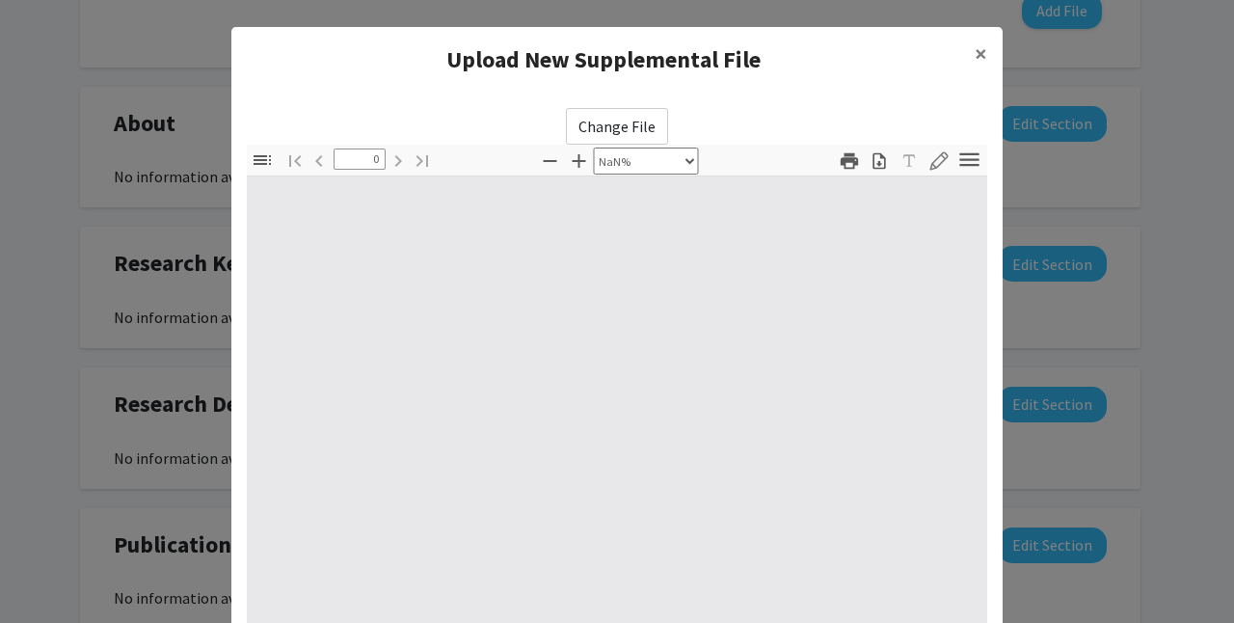
select select "auto"
type input "1"
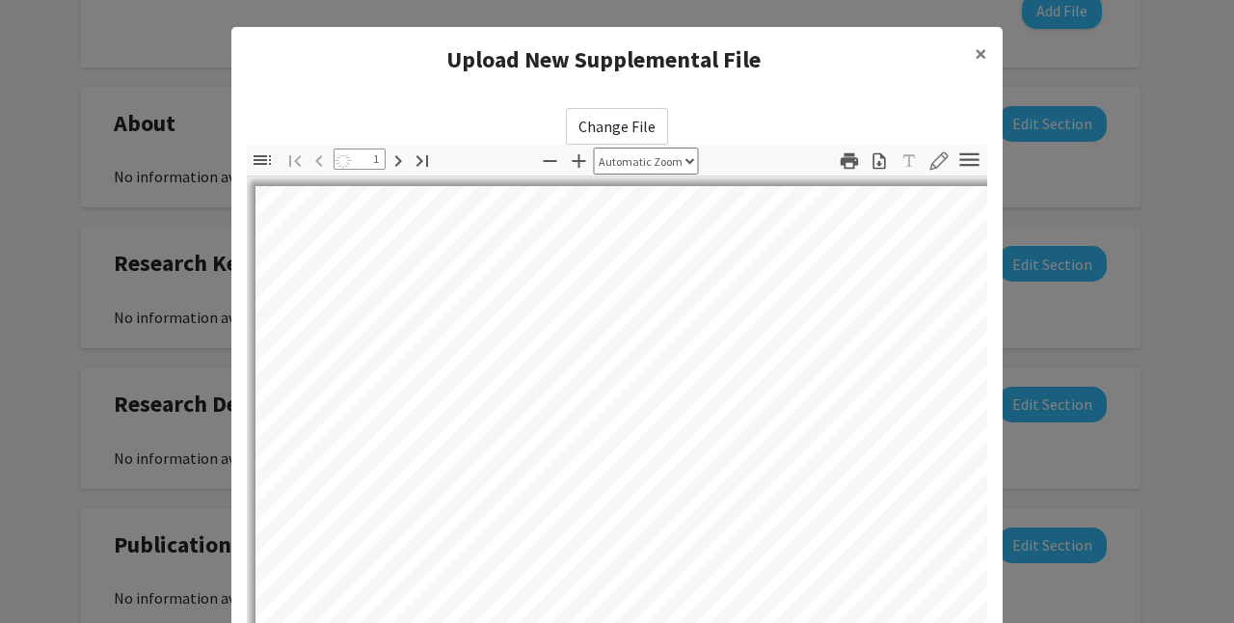
select select "auto"
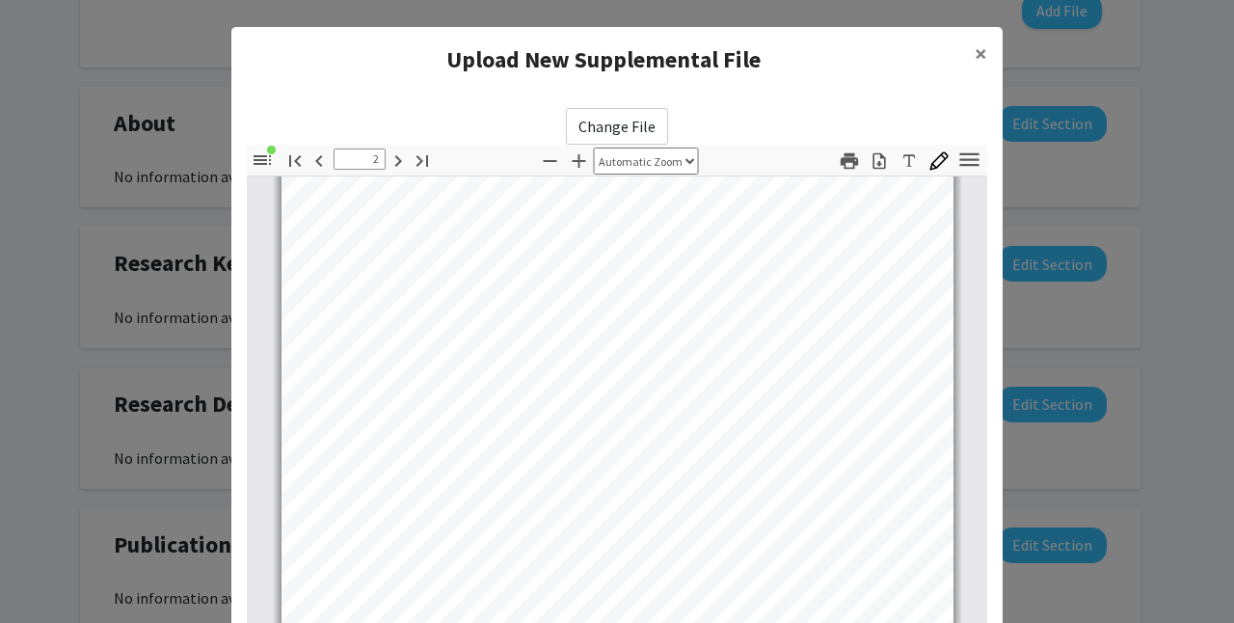
type input "3"
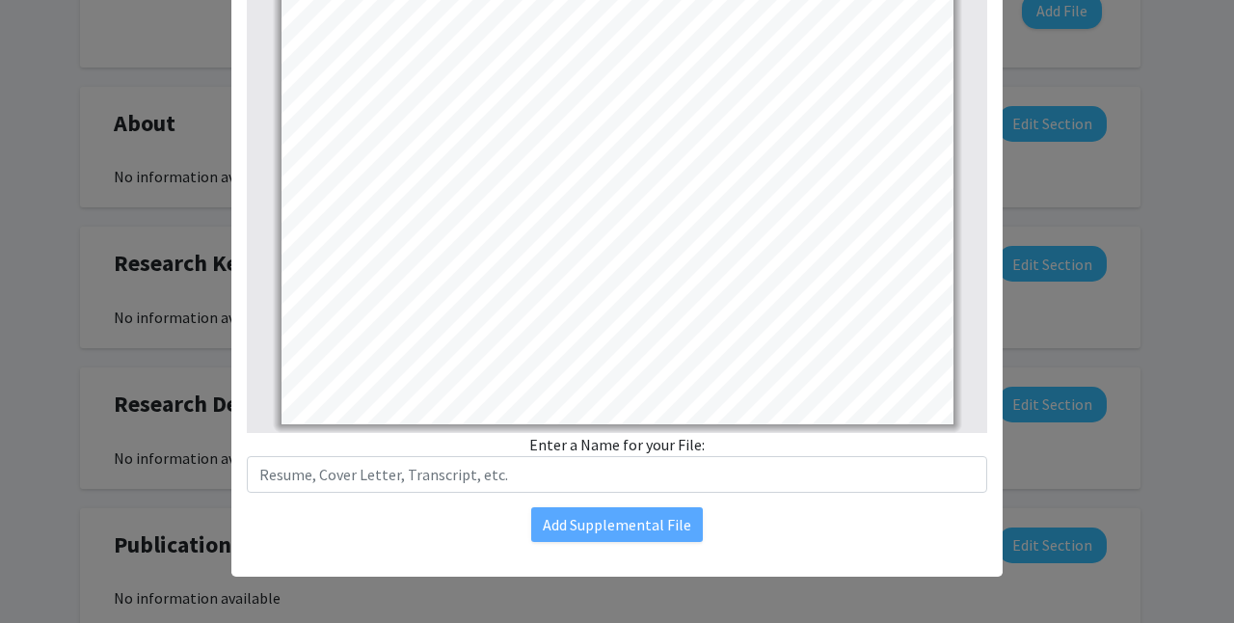
scroll to position [429, 0]
click at [745, 433] on div "Enter a Name for your File:" at bounding box center [617, 463] width 740 height 60
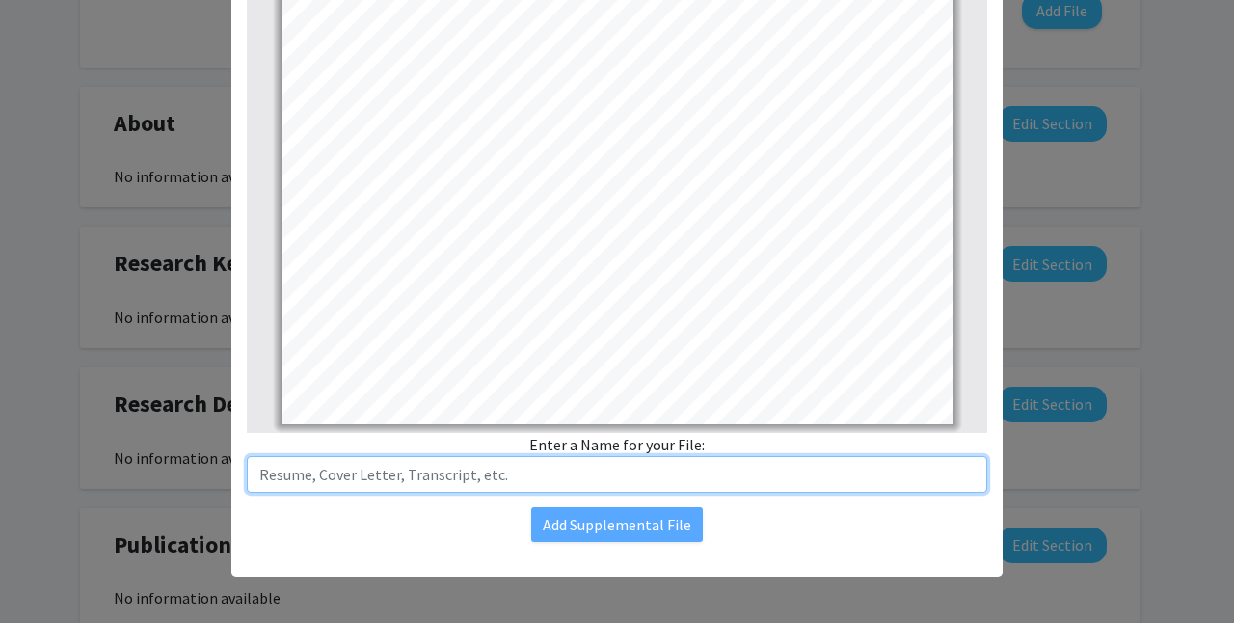
click at [674, 456] on input "text" at bounding box center [617, 474] width 740 height 37
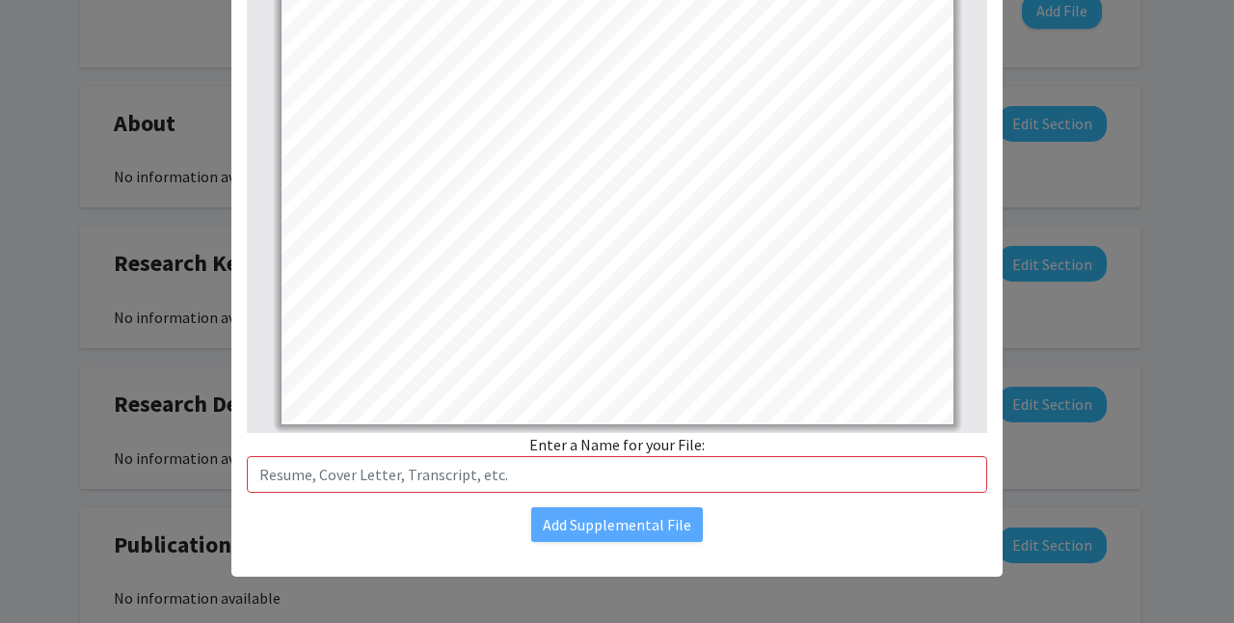
click at [735, 433] on div "Enter a Name for your File:" at bounding box center [617, 463] width 740 height 60
click at [644, 456] on input "text" at bounding box center [617, 474] width 740 height 37
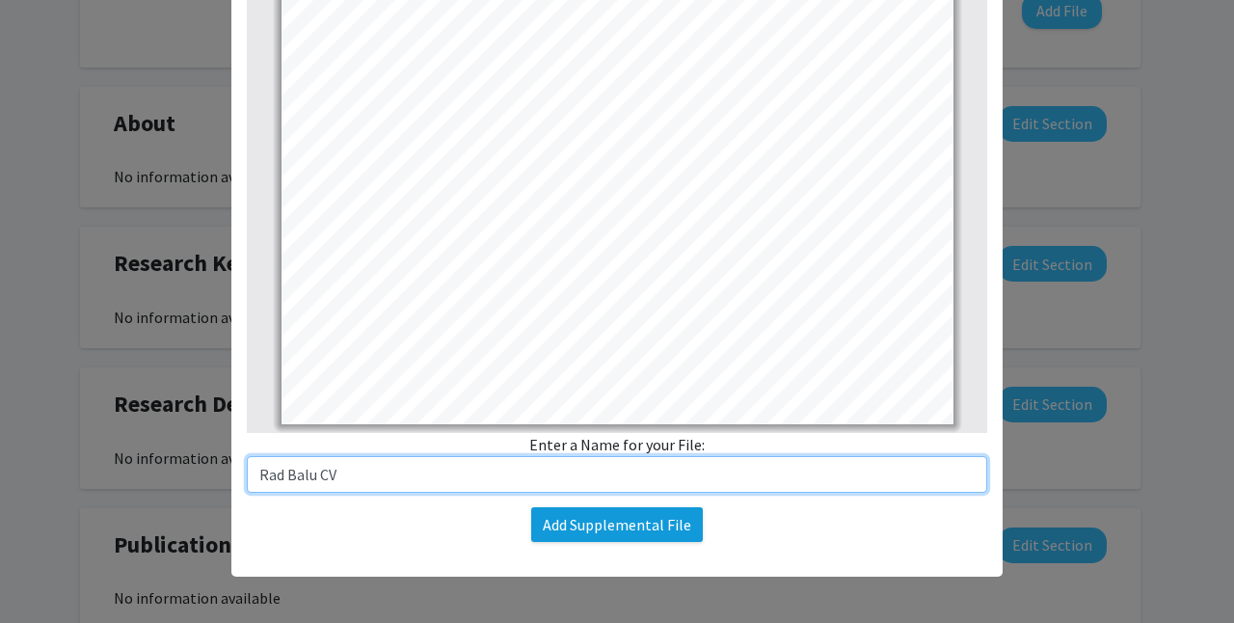
type input "Rad Balu CV"
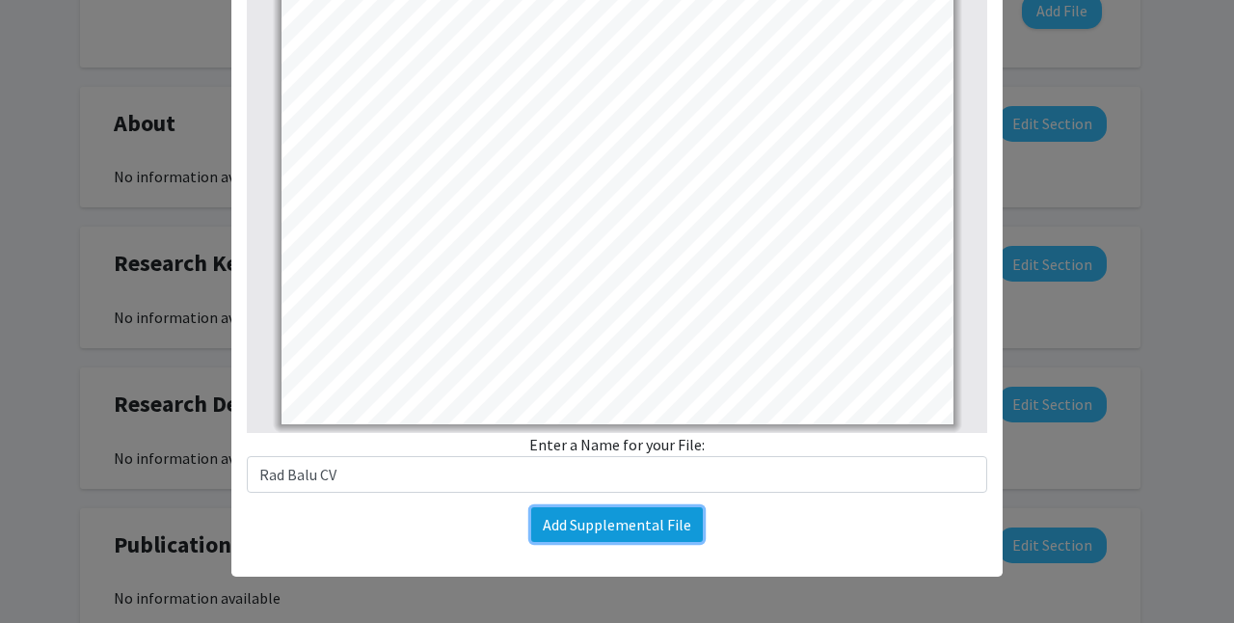
click at [626, 510] on button "Add Supplemental File" at bounding box center [617, 524] width 172 height 35
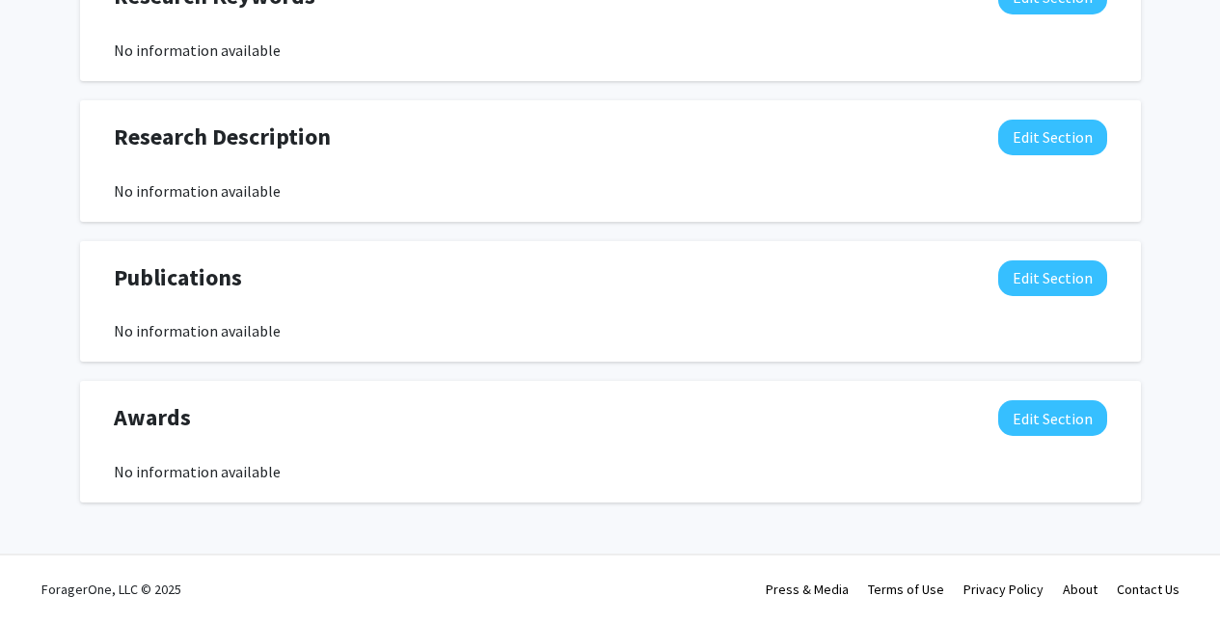
scroll to position [1217, 0]
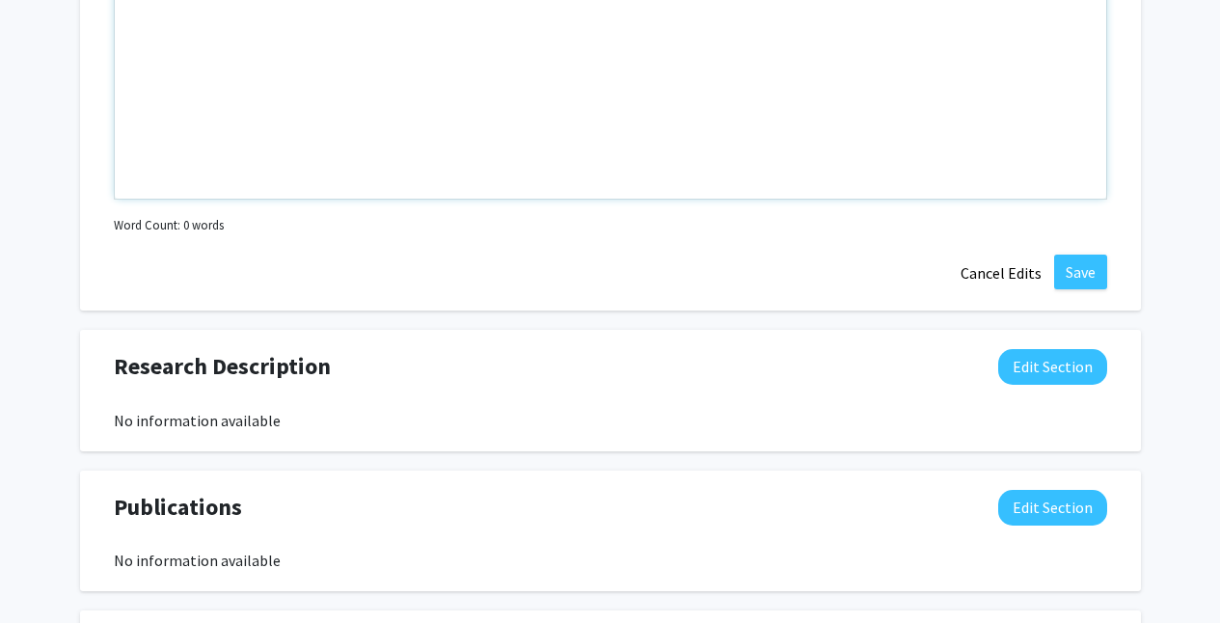
click at [554, 199] on div "Note to users with screen readers: Please deactivate our accessibility plugin f…" at bounding box center [610, 53] width 991 height 289
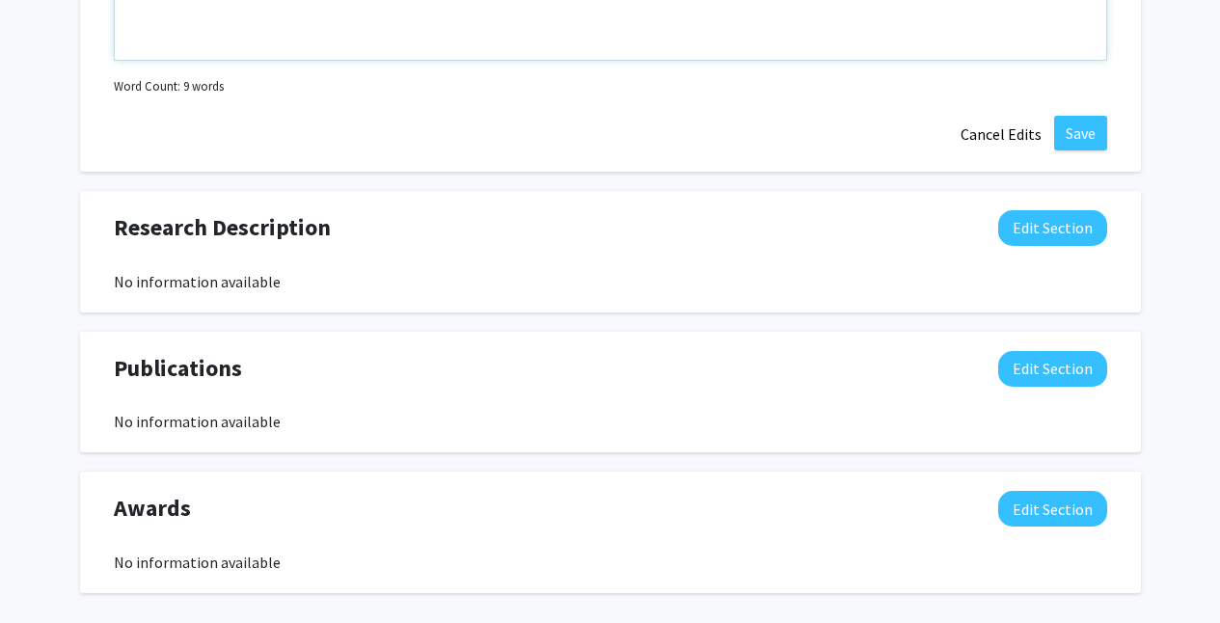
scroll to position [1393, 0]
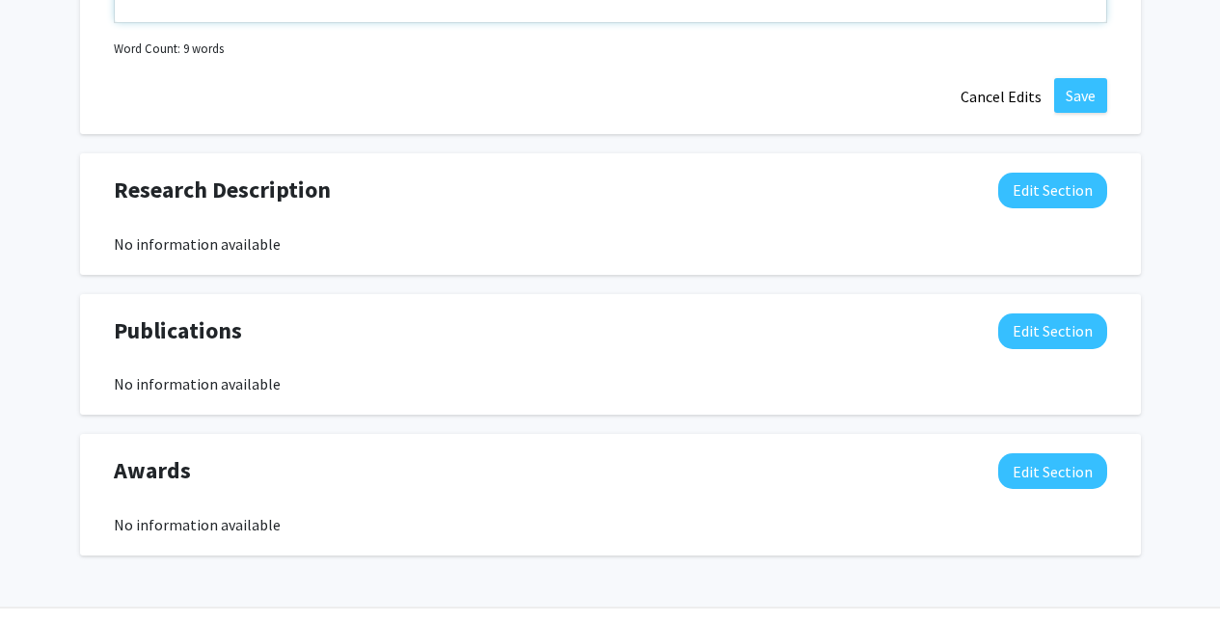
type textarea "Quantum Information Processing (algorithms and protocols), ab initio Molecular …"
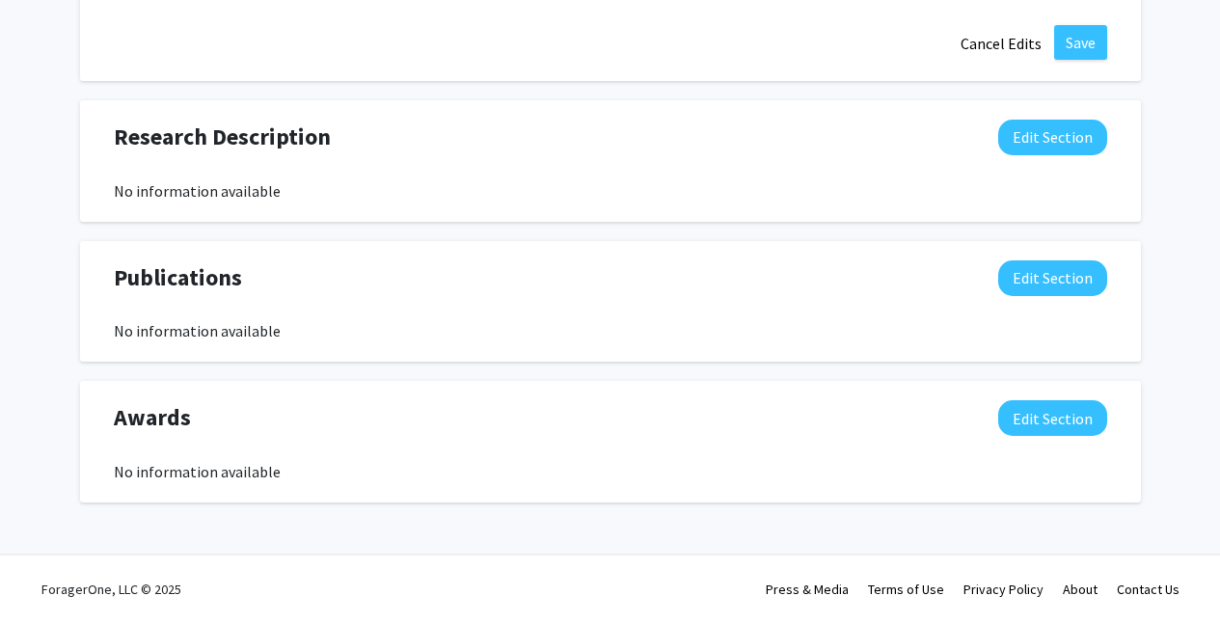
scroll to position [1668, 0]
click at [1054, 60] on button "Save" at bounding box center [1080, 42] width 53 height 35
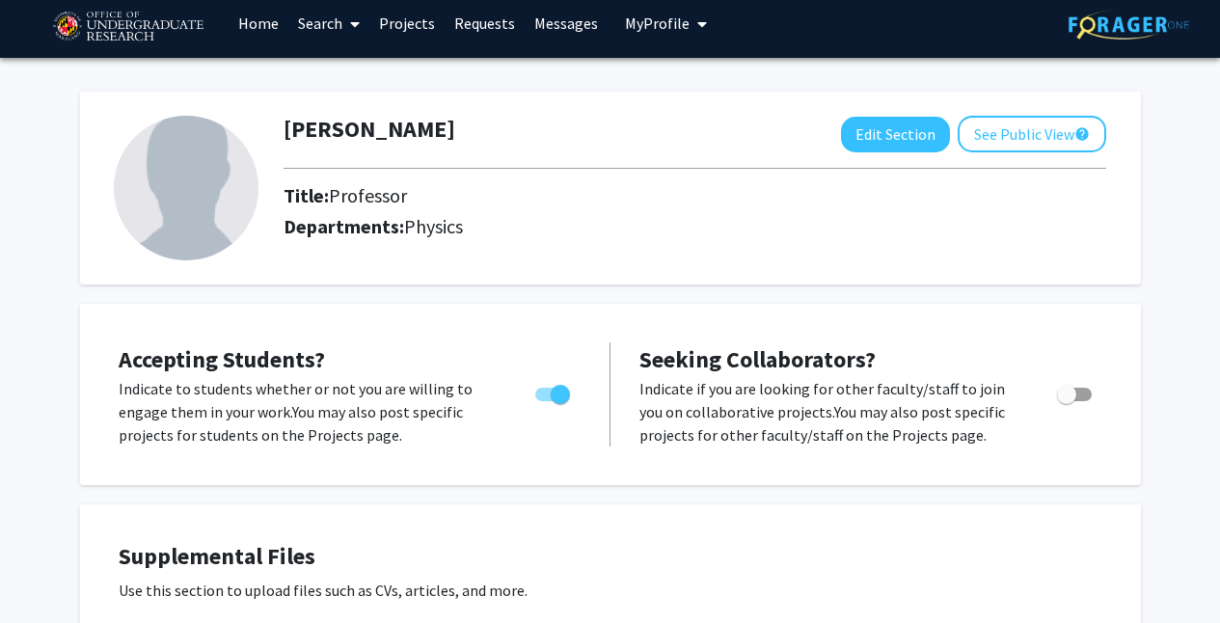
scroll to position [6, 0]
